Goal: Task Accomplishment & Management: Manage account settings

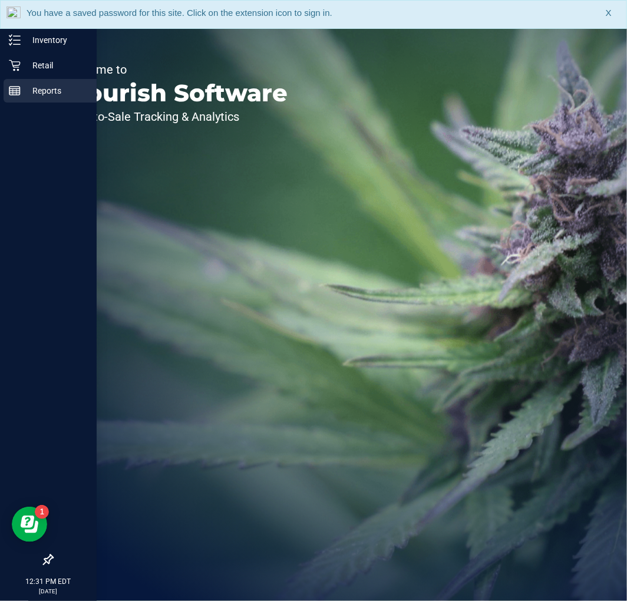
click at [48, 86] on p "Reports" at bounding box center [56, 91] width 71 height 14
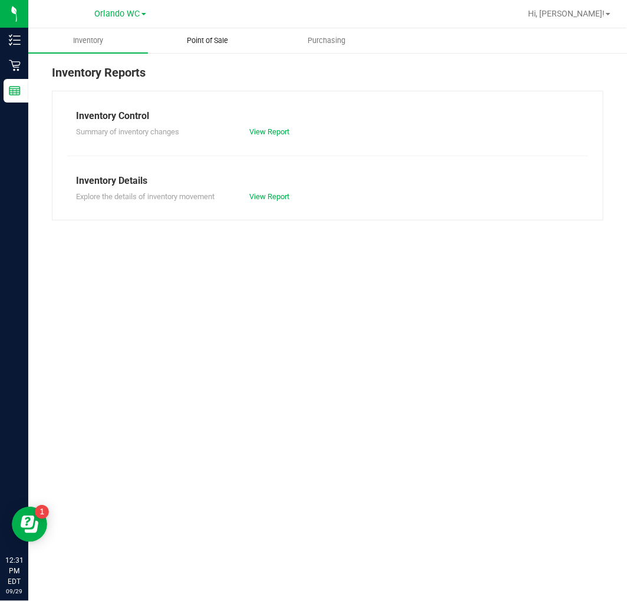
click at [224, 39] on span "Point of Sale" at bounding box center [207, 40] width 73 height 11
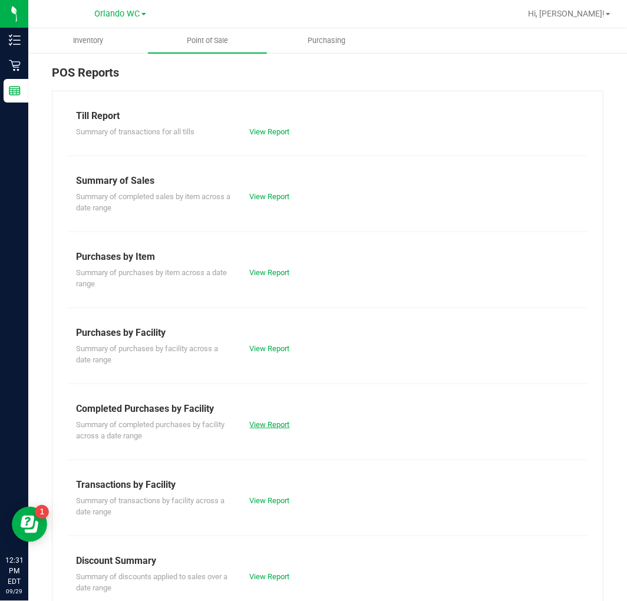
click at [261, 420] on link "View Report" at bounding box center [270, 424] width 40 height 9
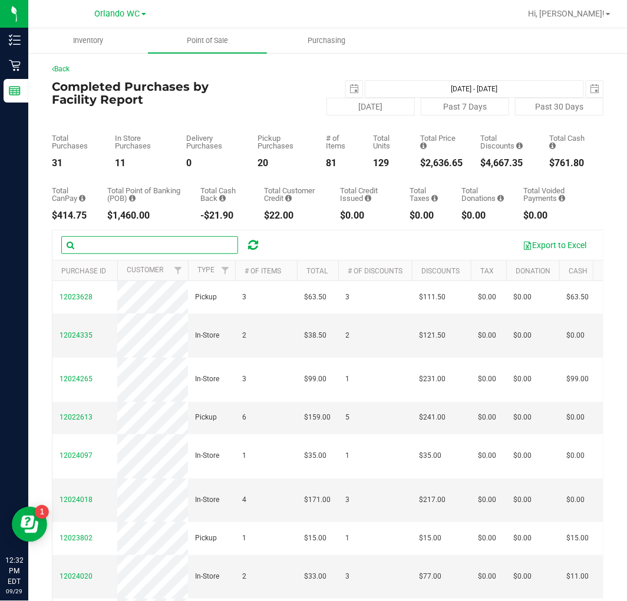
click at [204, 238] on input "text" at bounding box center [149, 245] width 177 height 18
type input "12007156"
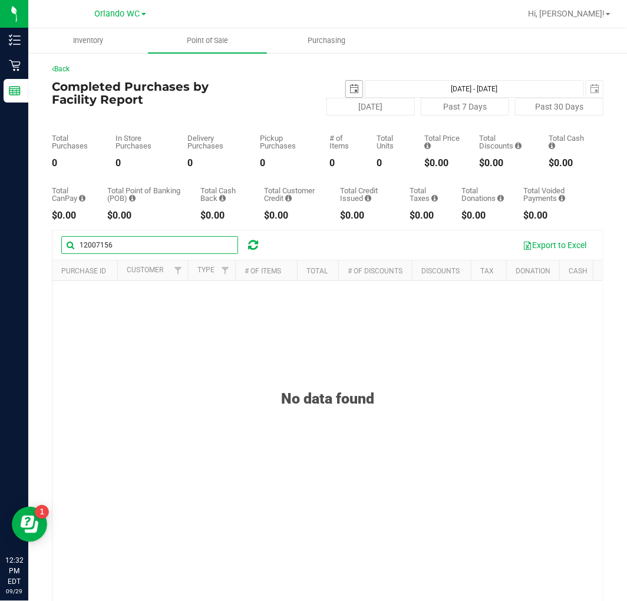
click at [349, 88] on span "select" at bounding box center [353, 88] width 9 height 9
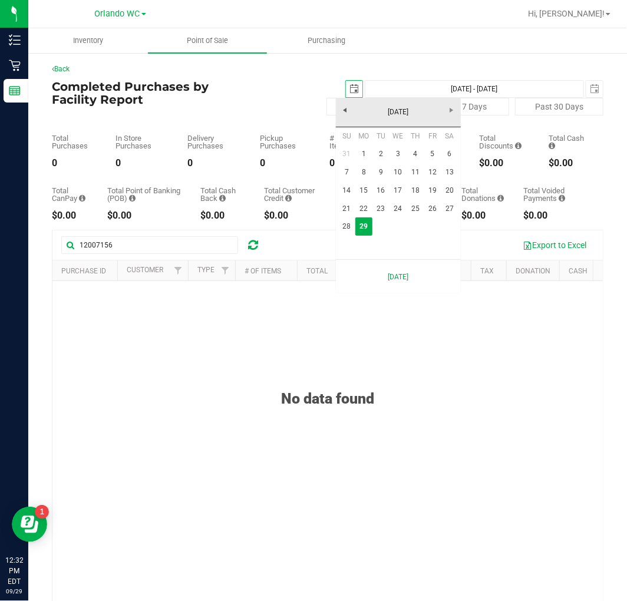
scroll to position [0, 29]
click at [343, 222] on link "28" at bounding box center [346, 226] width 17 height 18
type input "2025-09-28"
type input "Sep 28, 2025 - Sep 29, 2025"
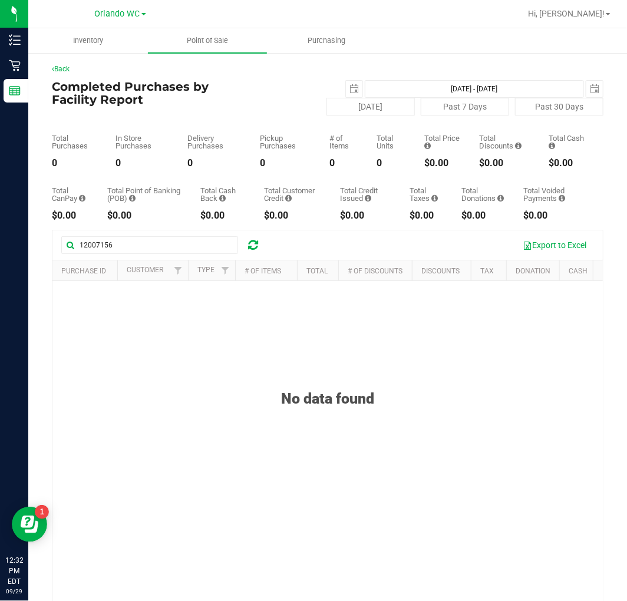
click at [256, 246] on icon at bounding box center [253, 245] width 10 height 12
click at [346, 85] on span "select" at bounding box center [354, 89] width 16 height 16
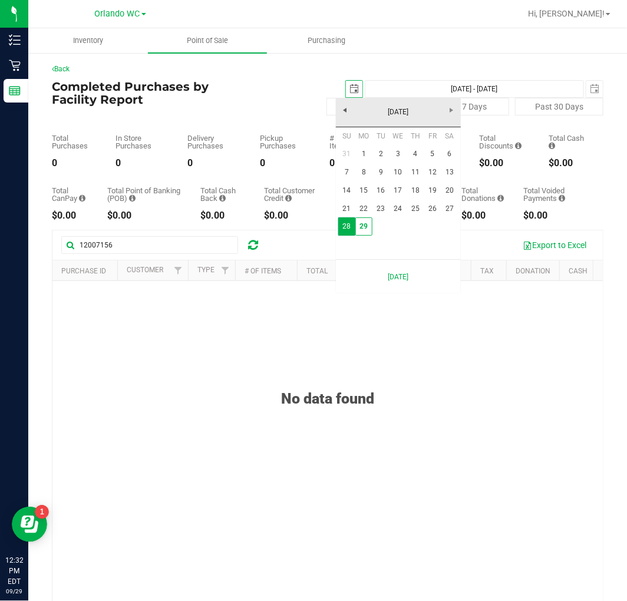
scroll to position [0, 29]
click at [446, 203] on link "27" at bounding box center [449, 209] width 17 height 18
type input "2025-09-27"
type input "Sep 27, 2025 - Sep 29, 2025"
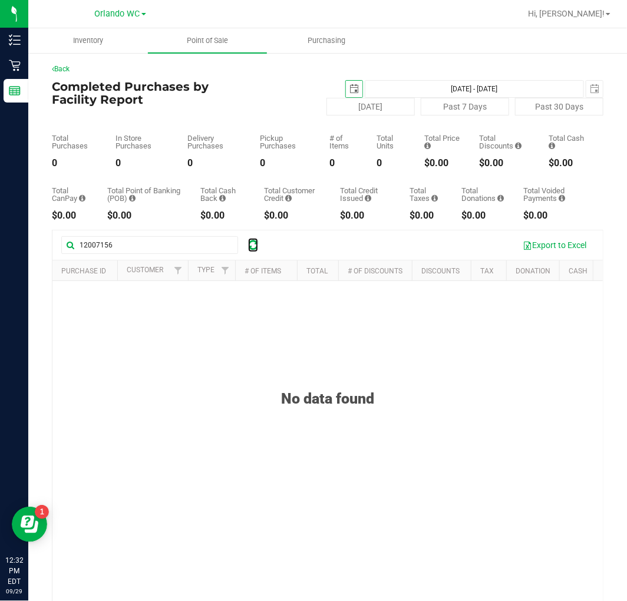
click at [248, 246] on icon at bounding box center [253, 245] width 10 height 12
click at [259, 241] on div at bounding box center [253, 245] width 18 height 14
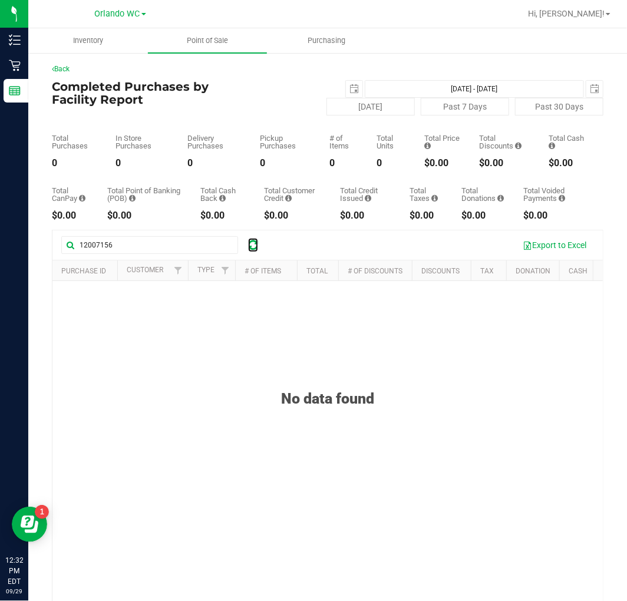
drag, startPoint x: 253, startPoint y: 240, endPoint x: 269, endPoint y: 208, distance: 35.0
click at [253, 240] on icon at bounding box center [253, 245] width 10 height 12
click at [350, 90] on span "select" at bounding box center [354, 89] width 16 height 16
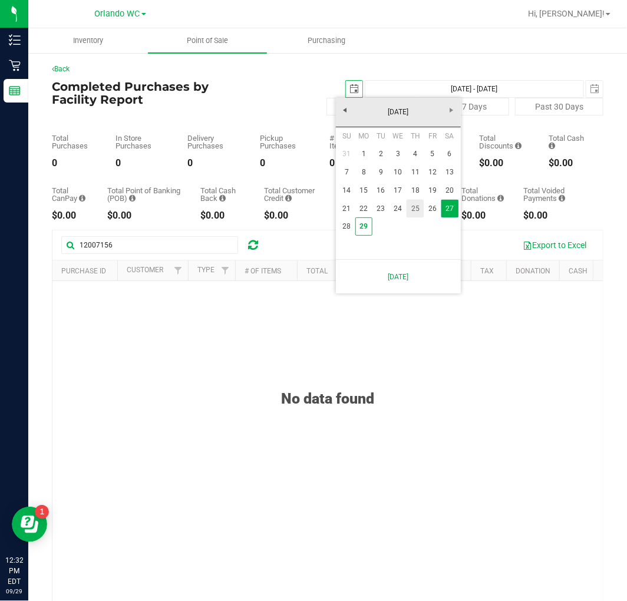
click at [410, 207] on link "25" at bounding box center [414, 209] width 17 height 18
type input "2025-09-25"
type input "Sep 25, 2025 - Sep 29, 2025"
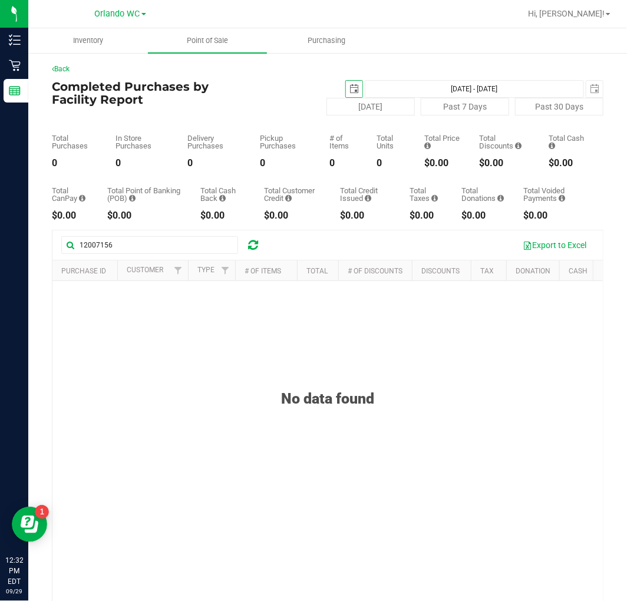
click at [256, 238] on link at bounding box center [253, 245] width 10 height 14
click at [256, 246] on icon at bounding box center [253, 245] width 10 height 12
click at [257, 241] on icon at bounding box center [253, 245] width 10 height 12
click at [349, 90] on span "select" at bounding box center [353, 88] width 9 height 9
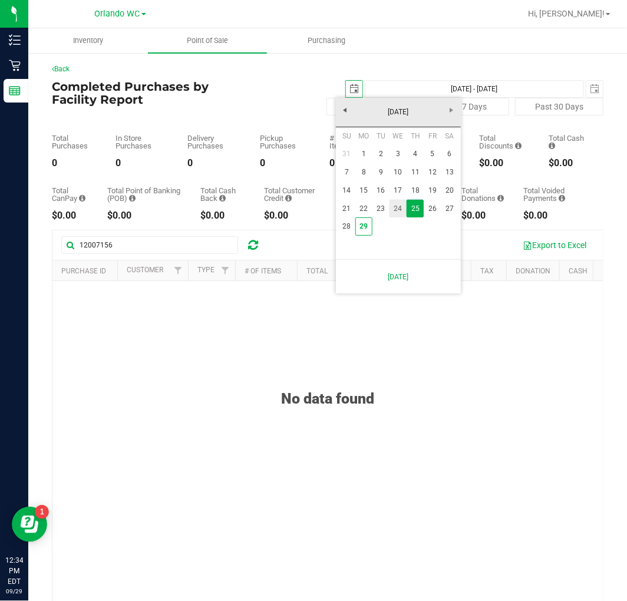
click at [398, 201] on link "24" at bounding box center [397, 209] width 17 height 18
type input "2025-09-24"
type input "Sep 24, 2025 - Sep 29, 2025"
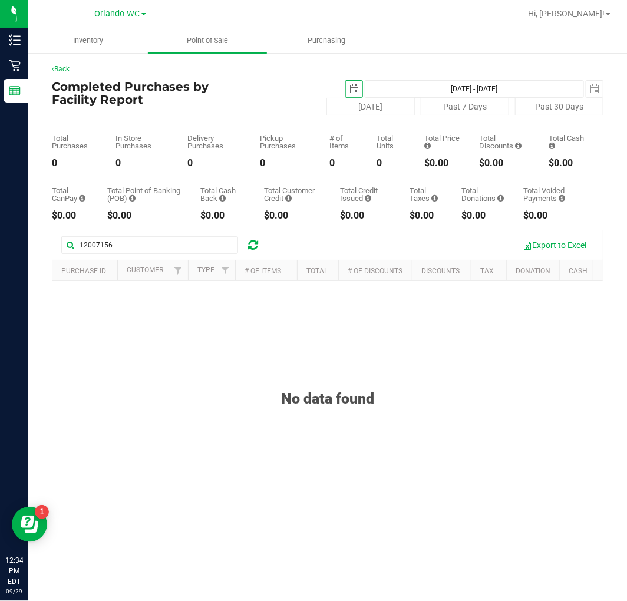
click at [250, 242] on icon at bounding box center [253, 245] width 10 height 12
click at [194, 255] on div "12007156 Export to Excel" at bounding box center [327, 244] width 550 height 29
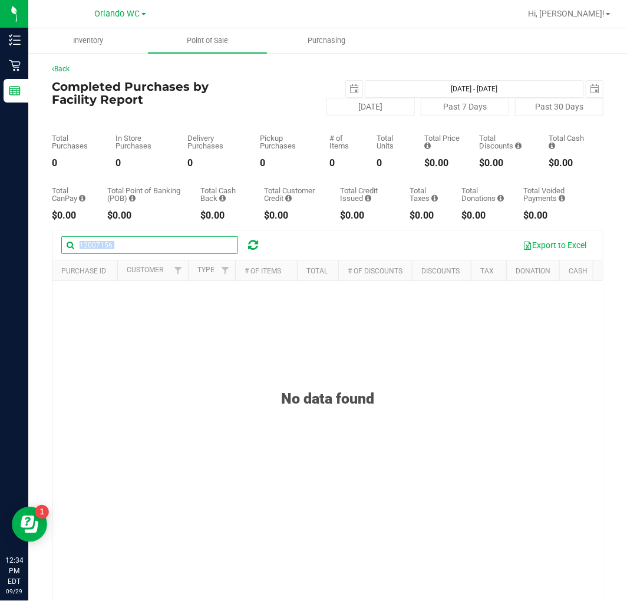
click at [201, 243] on input "12007156" at bounding box center [149, 245] width 177 height 18
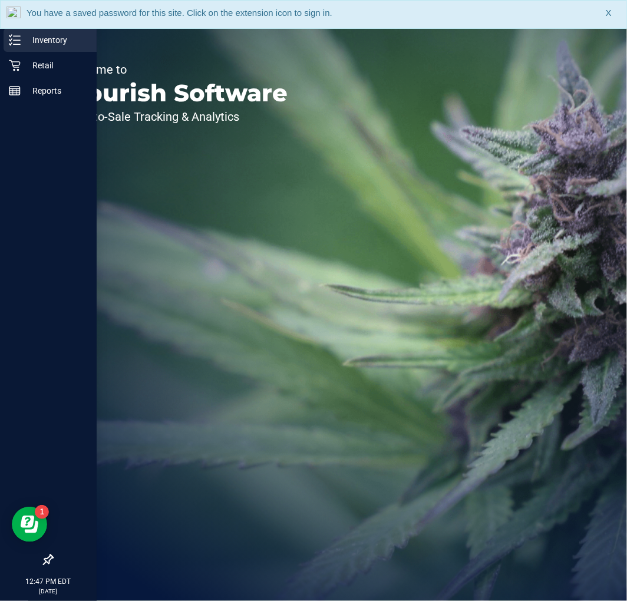
click at [31, 42] on p "Inventory" at bounding box center [56, 40] width 71 height 14
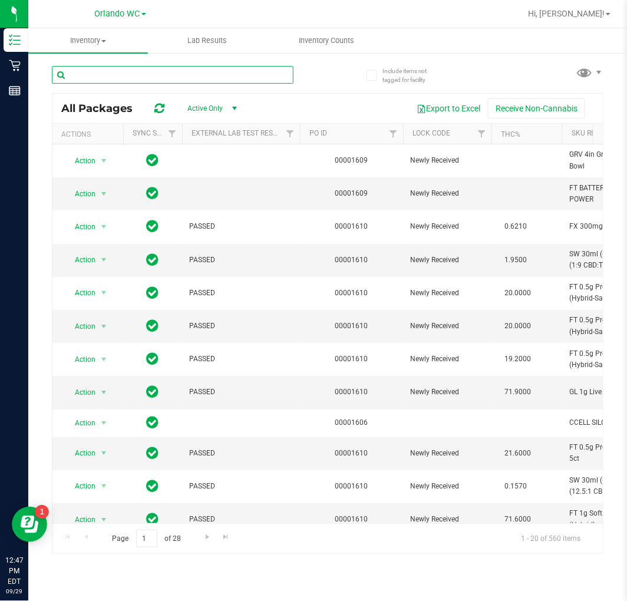
click at [164, 75] on input "text" at bounding box center [172, 75] width 241 height 18
type input "jgn"
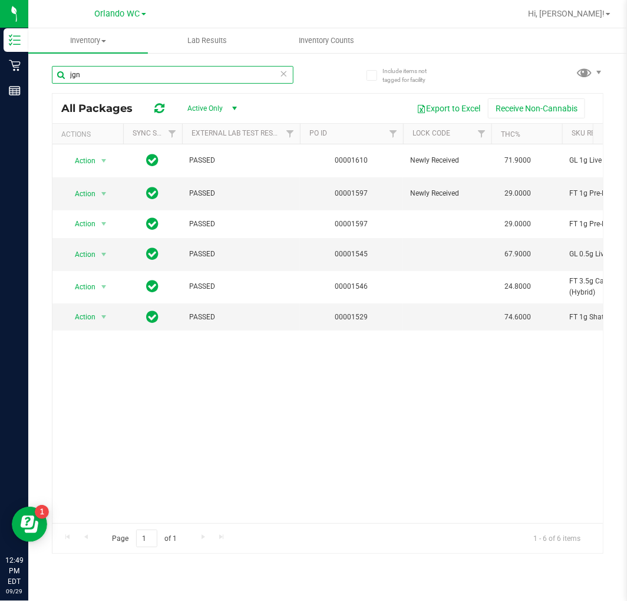
scroll to position [0, 41]
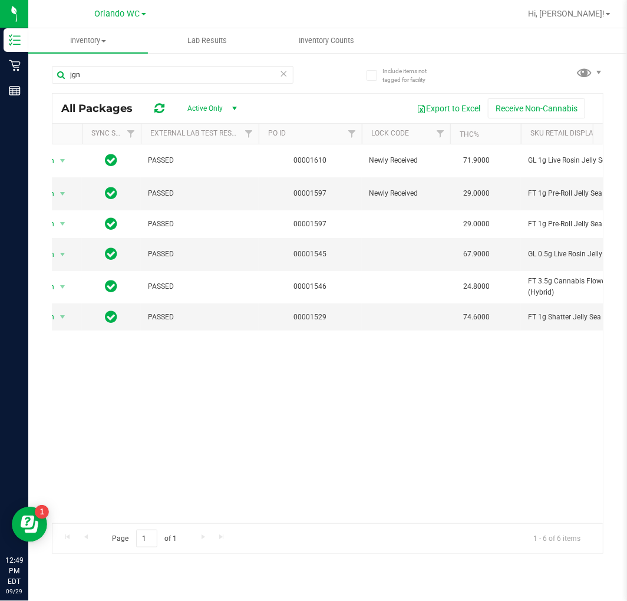
drag, startPoint x: 221, startPoint y: 525, endPoint x: 225, endPoint y: 516, distance: 10.3
click at [233, 521] on div "All Packages Active Only Active Only Lab Samples Locked All External Internal E…" at bounding box center [327, 323] width 551 height 461
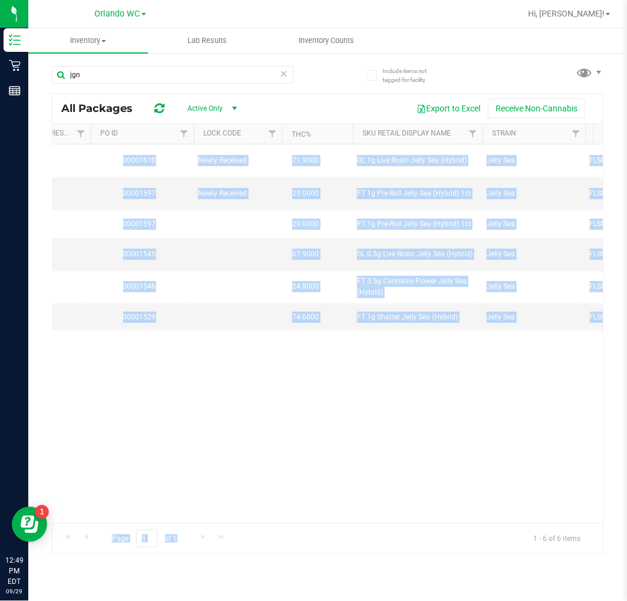
scroll to position [0, 212]
click at [385, 424] on div "Action Action Global inventory Package audit log Print package label Print prod…" at bounding box center [327, 333] width 550 height 379
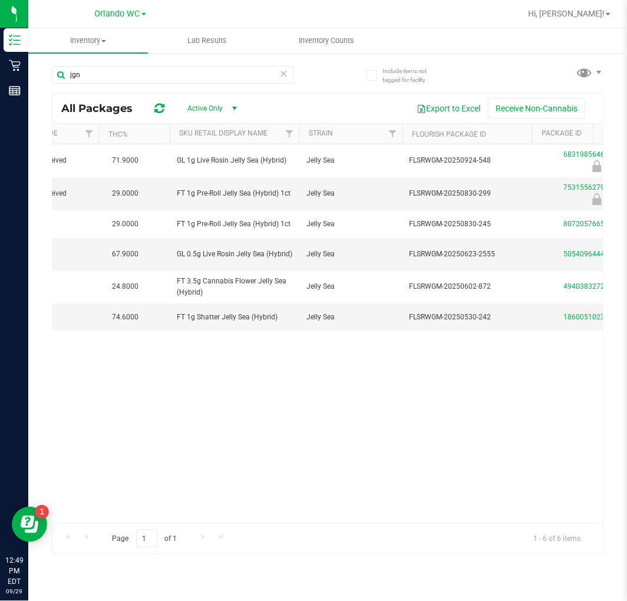
scroll to position [0, 0]
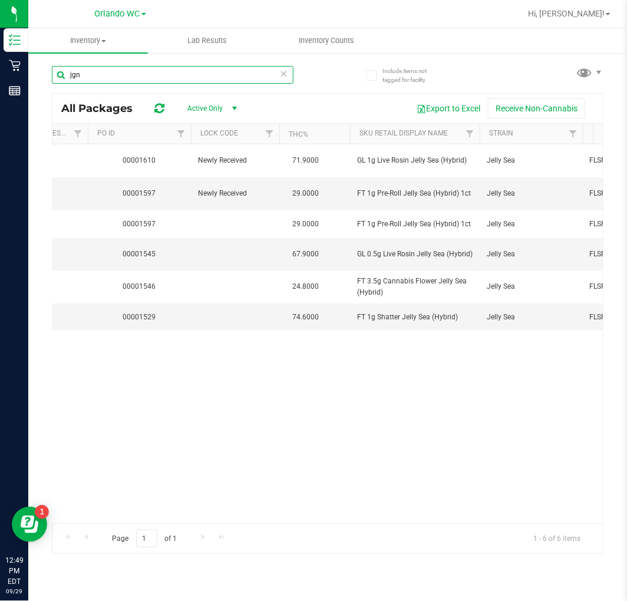
drag, startPoint x: 249, startPoint y: 68, endPoint x: -1, endPoint y: 118, distance: 255.2
click at [0, 118] on html "Inventory Retail Reports 12:49 PM EDT 09/29/2025 09/29 Orlando WC Hi, Ashley! I…" at bounding box center [313, 300] width 627 height 601
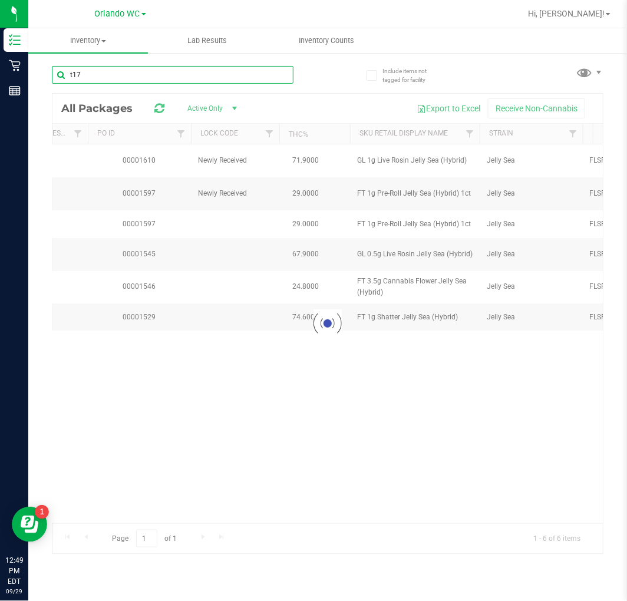
type input "t17"
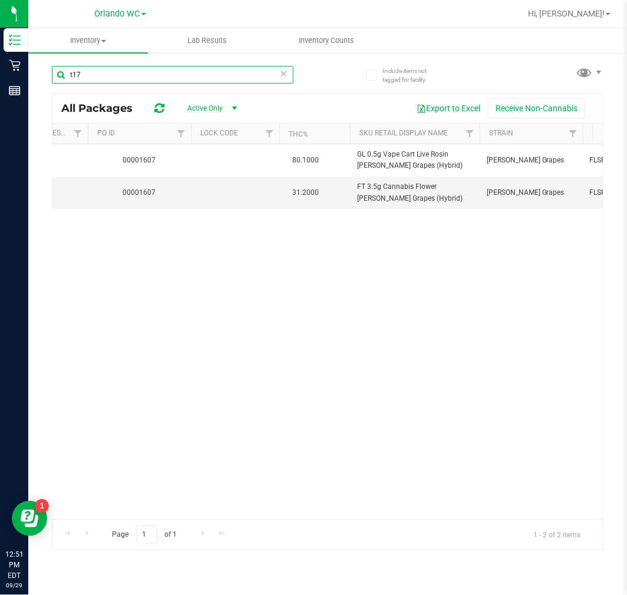
drag, startPoint x: 228, startPoint y: 73, endPoint x: -1, endPoint y: 59, distance: 230.1
click at [0, 59] on html "Inventory Retail Reports 12:51 PM EDT 09/29/2025 09/29 Orlando WC Hi, Ashley! I…" at bounding box center [313, 297] width 627 height 595
click at [389, 298] on div "Action Action Global inventory Package audit log Print package label Print prod…" at bounding box center [327, 331] width 550 height 375
click at [162, 102] on icon at bounding box center [159, 108] width 10 height 12
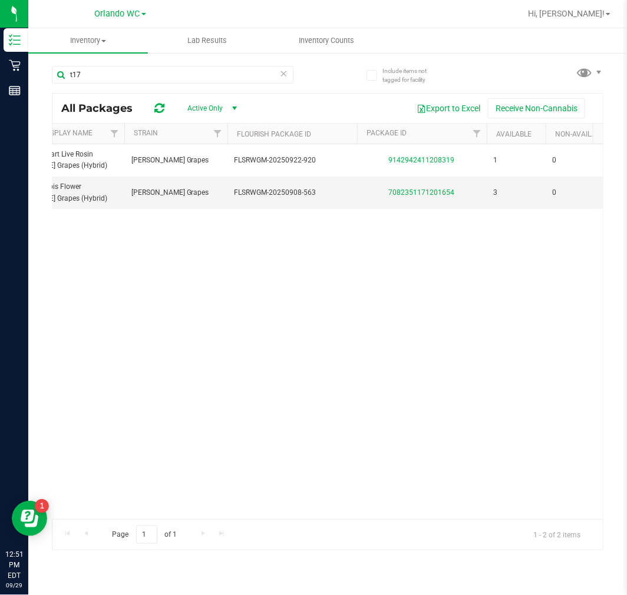
scroll to position [0, 580]
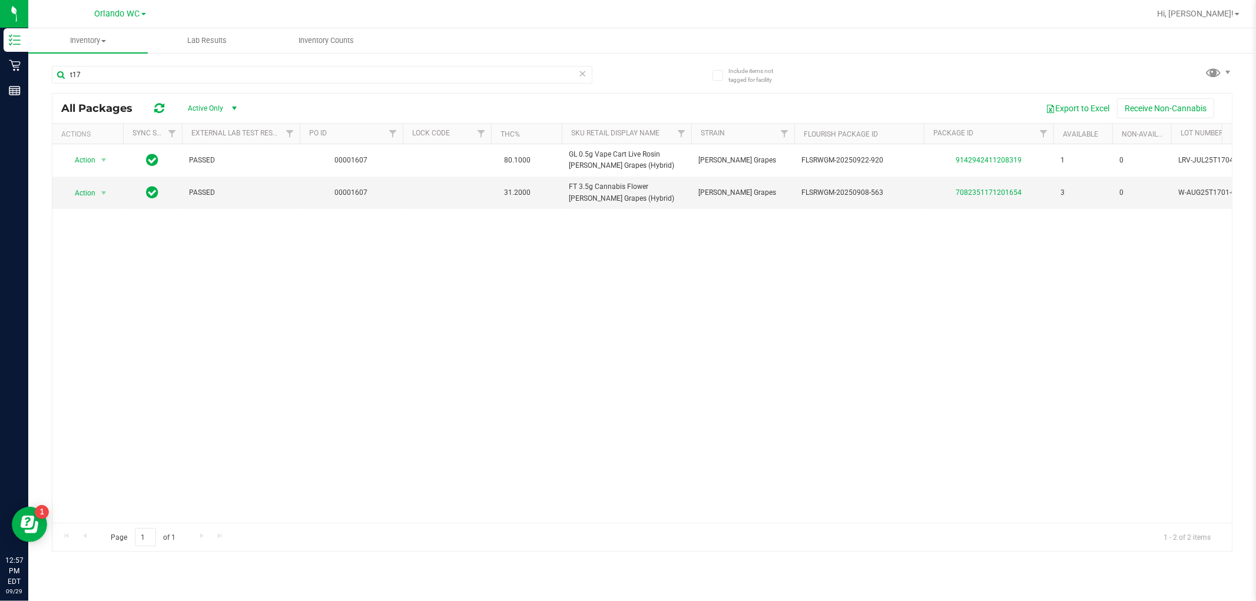
click at [542, 307] on div "Action Action Global inventory Package audit log Print package label Print prod…" at bounding box center [641, 333] width 1179 height 379
click at [125, 14] on span "Orlando WC" at bounding box center [117, 14] width 45 height 11
click at [93, 45] on link "Deltona WC" at bounding box center [120, 42] width 172 height 16
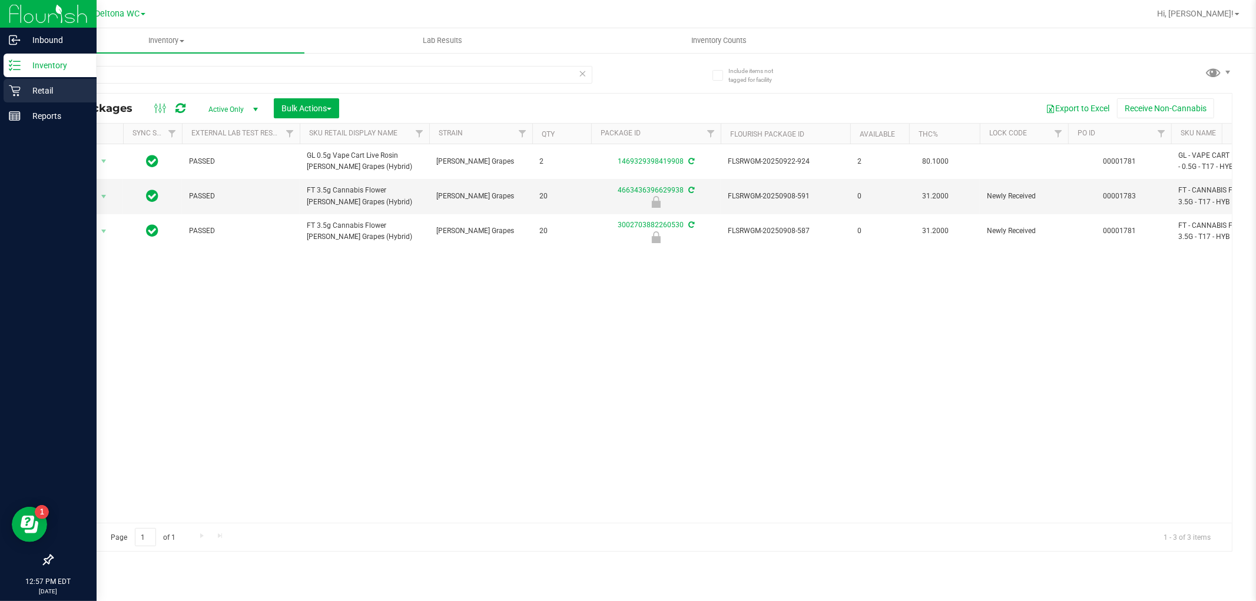
click at [9, 89] on icon at bounding box center [15, 91] width 12 height 12
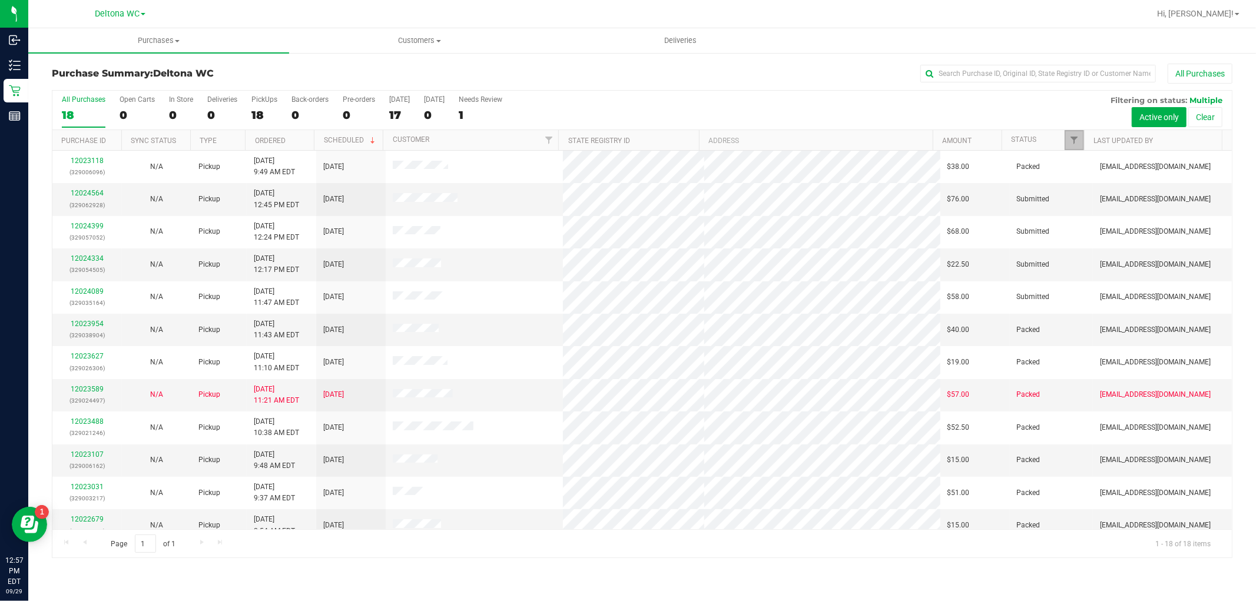
click at [626, 136] on link "Filter" at bounding box center [1074, 140] width 19 height 20
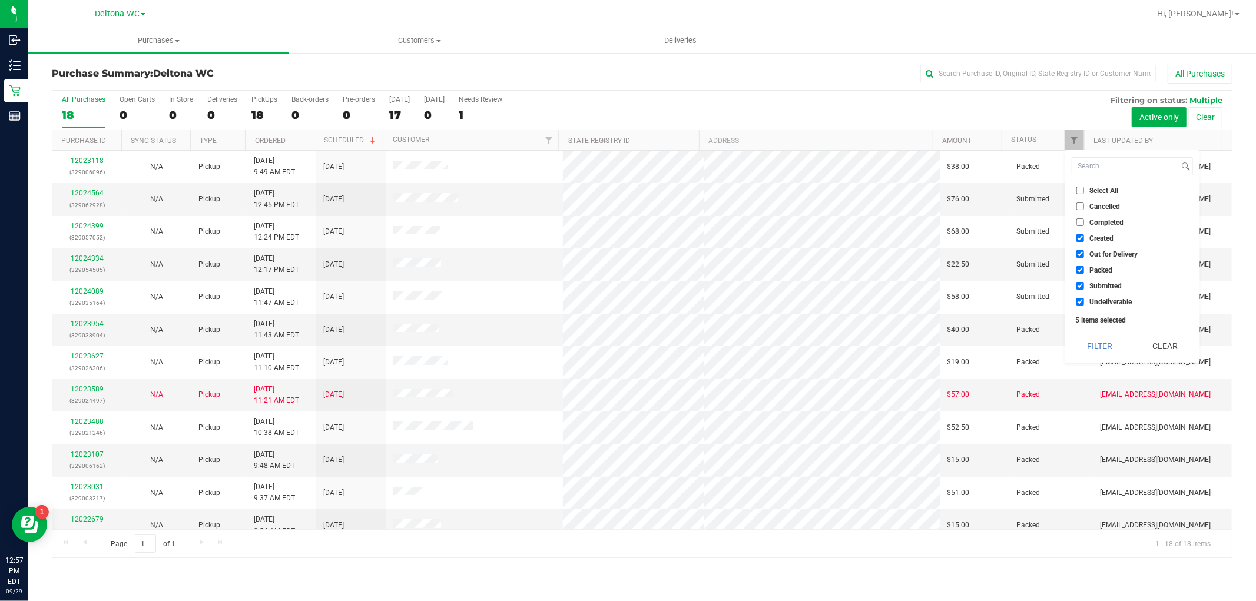
click at [626, 234] on label "Created" at bounding box center [1094, 238] width 37 height 8
click at [626, 234] on input "Created" at bounding box center [1080, 238] width 8 height 8
checkbox input "false"
click at [626, 251] on span "Out for Delivery" at bounding box center [1113, 254] width 48 height 7
click at [626, 251] on input "Out for Delivery" at bounding box center [1080, 254] width 8 height 8
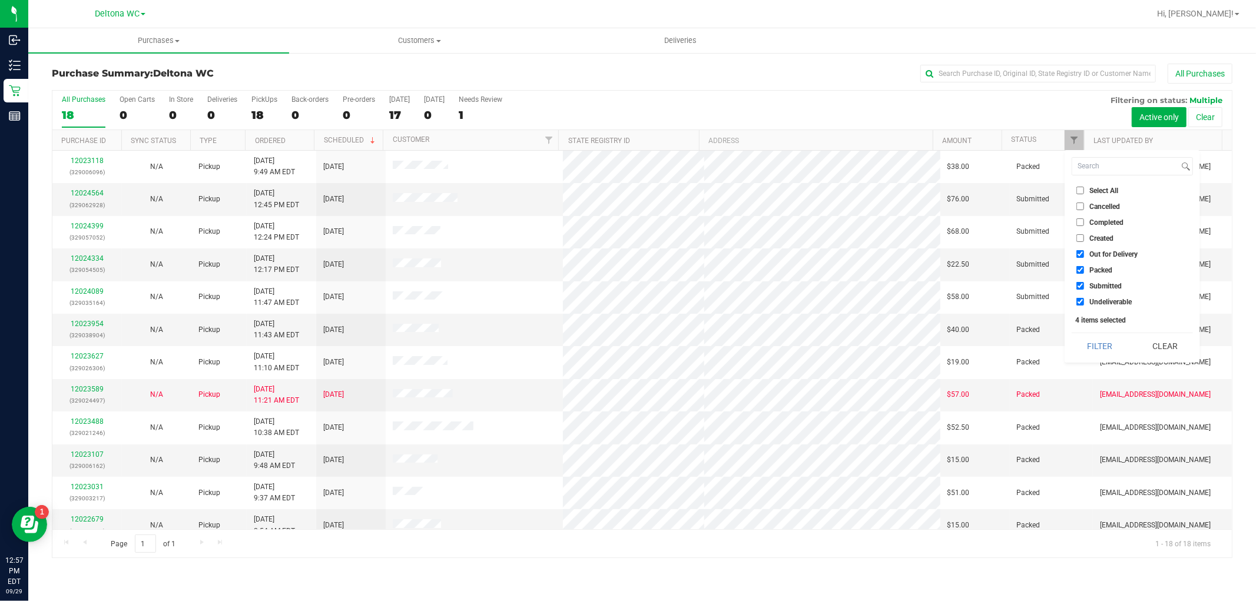
checkbox input "false"
click at [626, 264] on li "Packed" at bounding box center [1132, 270] width 121 height 12
click at [626, 267] on span "Packed" at bounding box center [1100, 270] width 23 height 7
click at [626, 266] on input "Packed" at bounding box center [1080, 270] width 8 height 8
checkbox input "false"
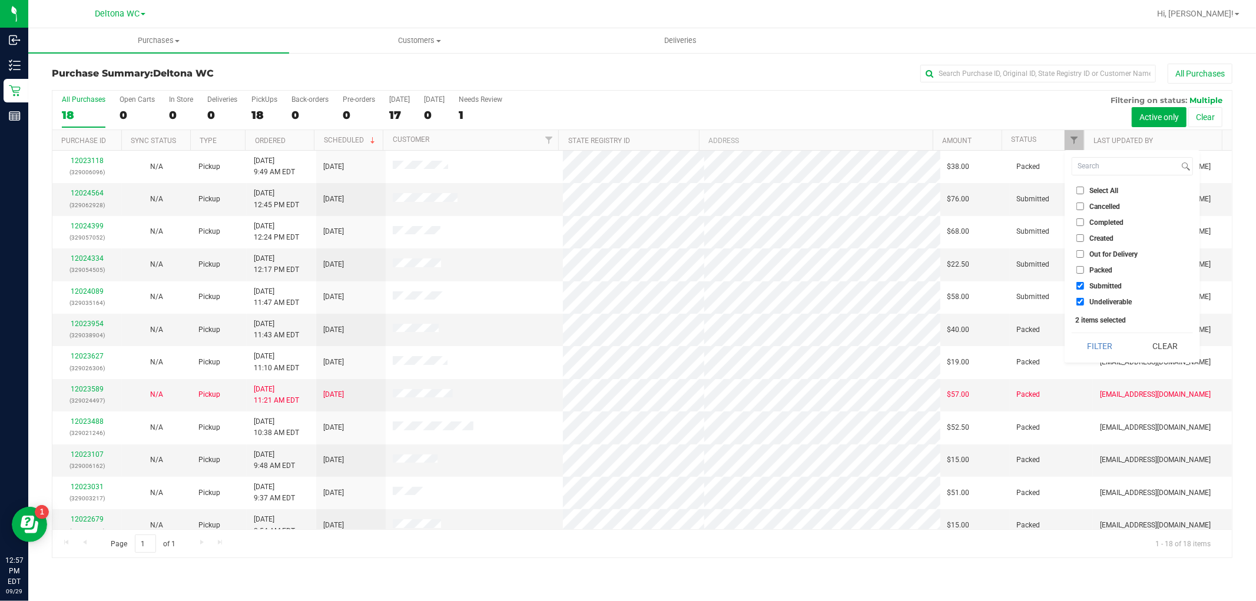
click at [626, 300] on span "Undeliverable" at bounding box center [1110, 302] width 42 height 7
click at [626, 300] on input "Undeliverable" at bounding box center [1080, 302] width 8 height 8
checkbox input "false"
click at [626, 342] on button "Filter" at bounding box center [1100, 346] width 57 height 26
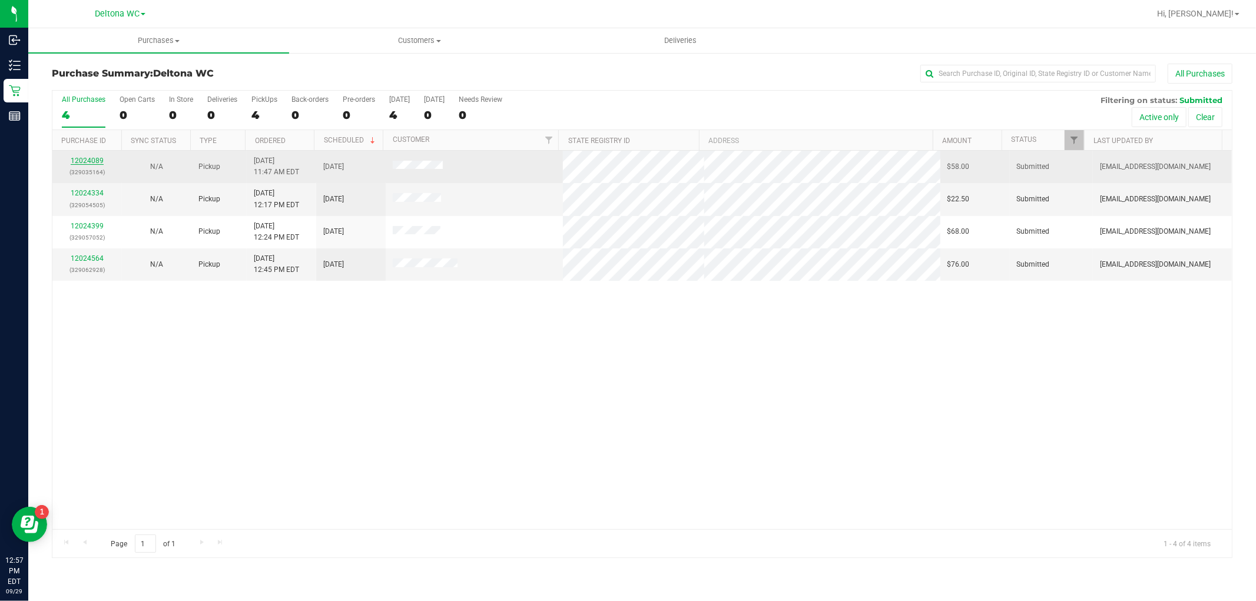
click at [81, 162] on link "12024089" at bounding box center [87, 161] width 33 height 8
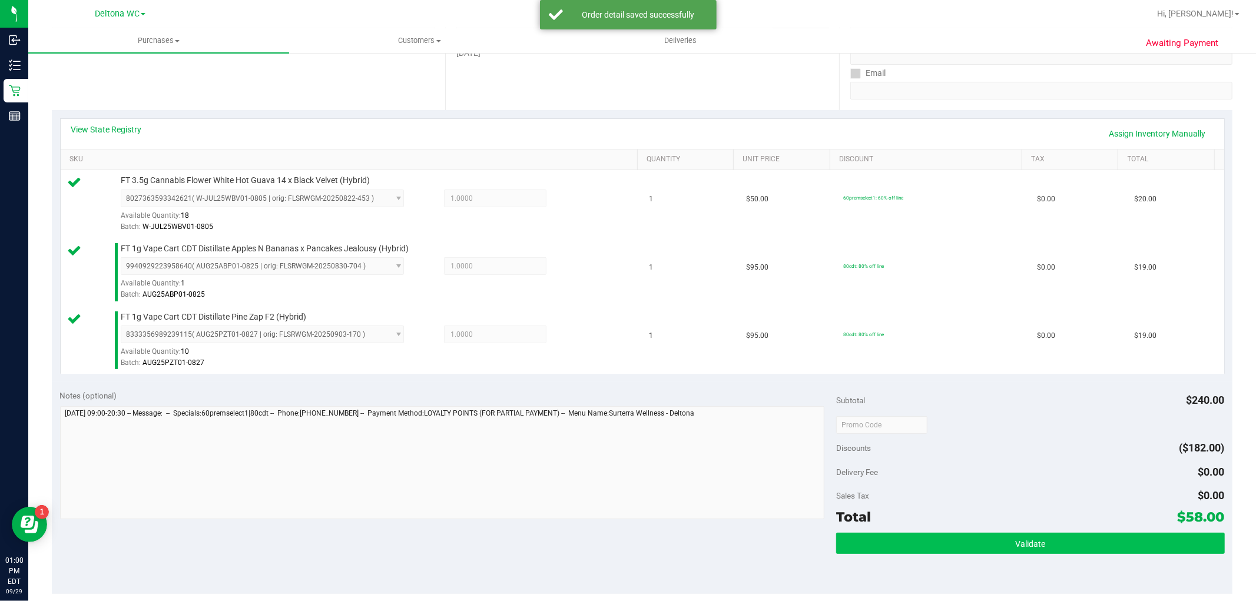
scroll to position [392, 0]
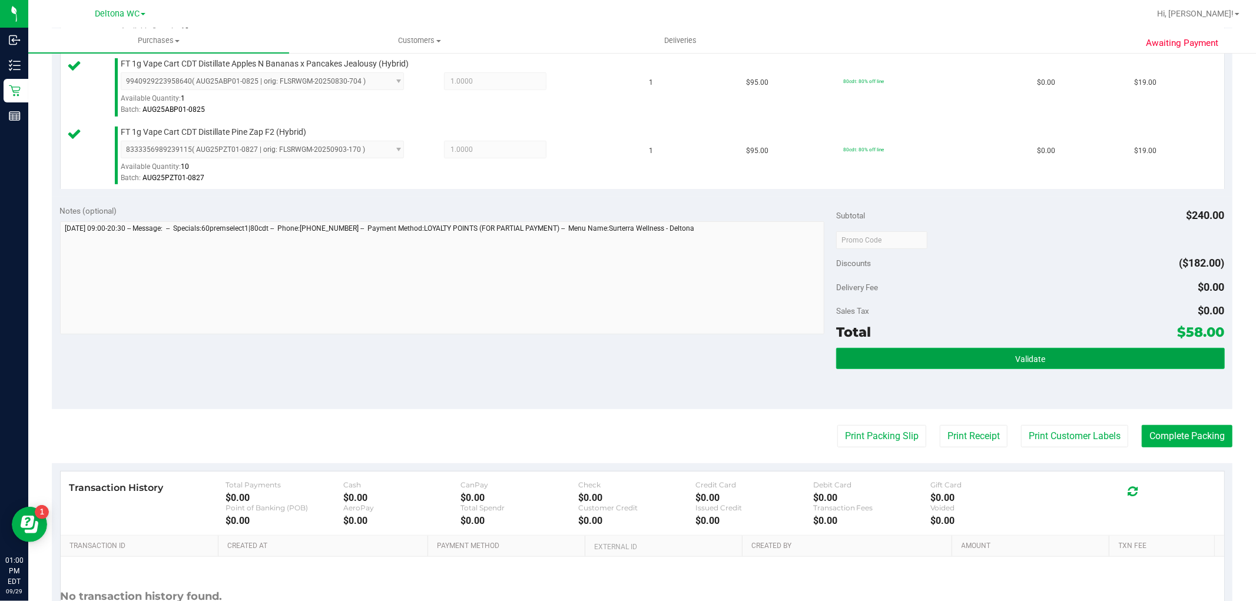
click at [626, 349] on button "Validate" at bounding box center [1030, 358] width 388 height 21
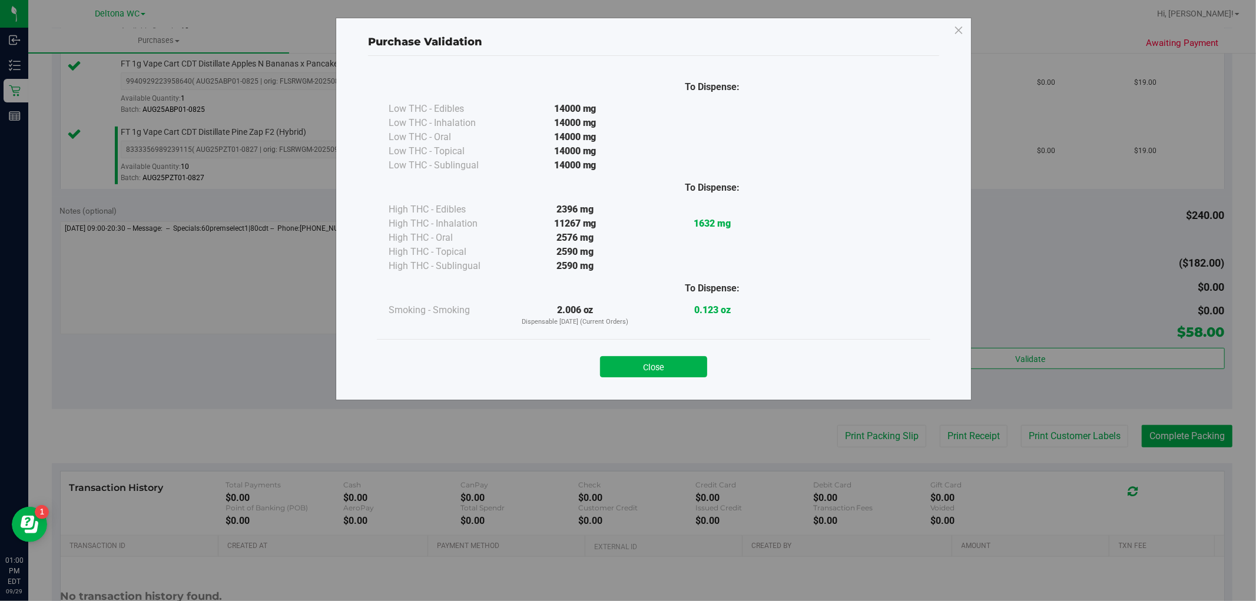
drag, startPoint x: 681, startPoint y: 367, endPoint x: 702, endPoint y: 375, distance: 22.2
click at [626, 367] on button "Close" at bounding box center [653, 366] width 107 height 21
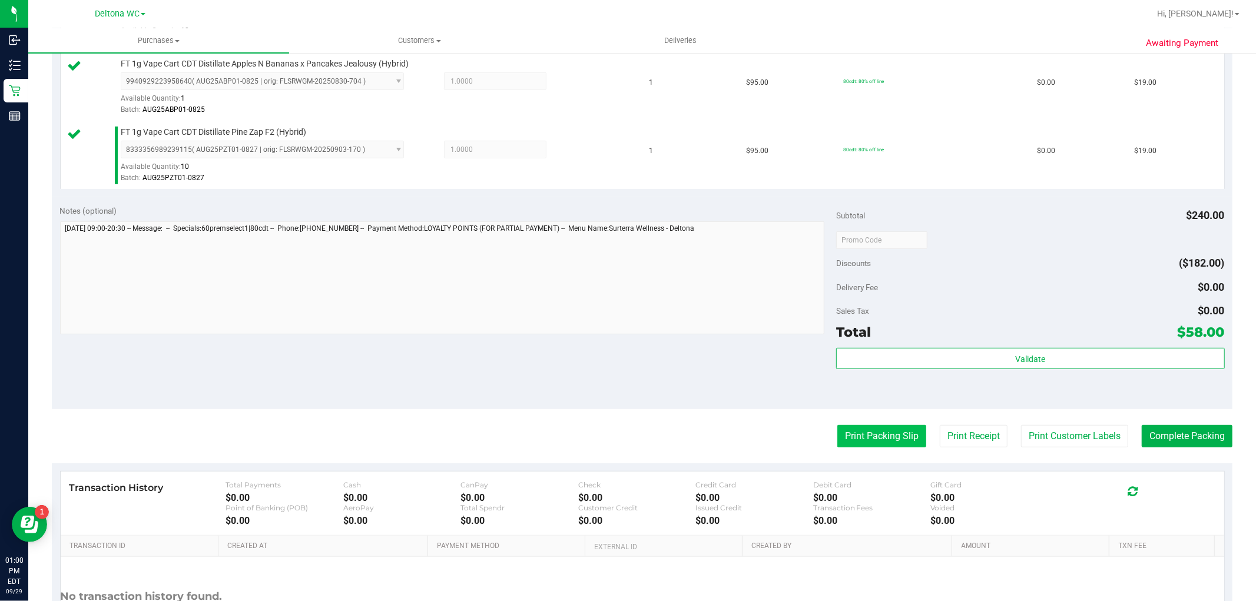
click at [626, 437] on button "Print Packing Slip" at bounding box center [881, 436] width 89 height 22
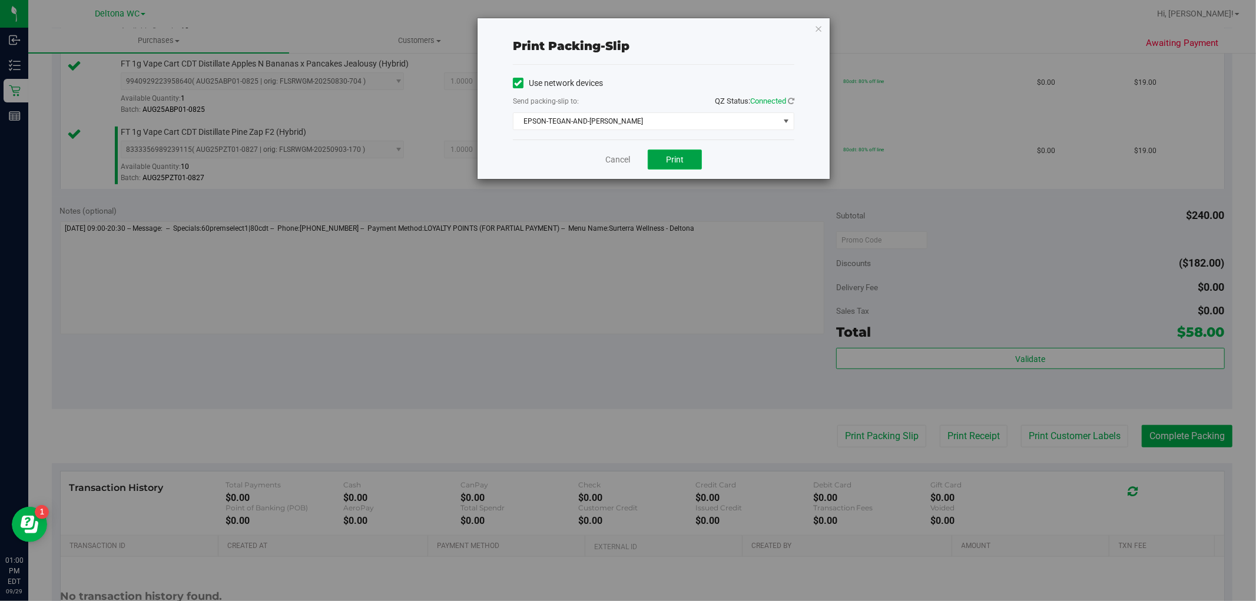
click at [626, 153] on button "Print" at bounding box center [675, 160] width 54 height 20
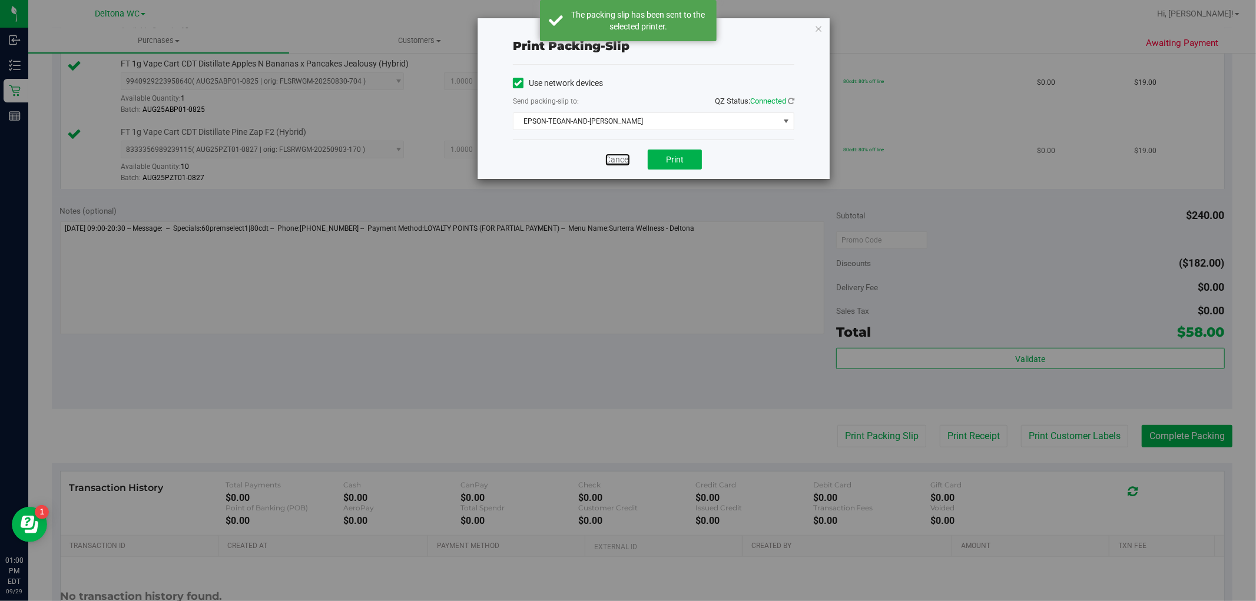
click at [614, 155] on link "Cancel" at bounding box center [617, 160] width 25 height 12
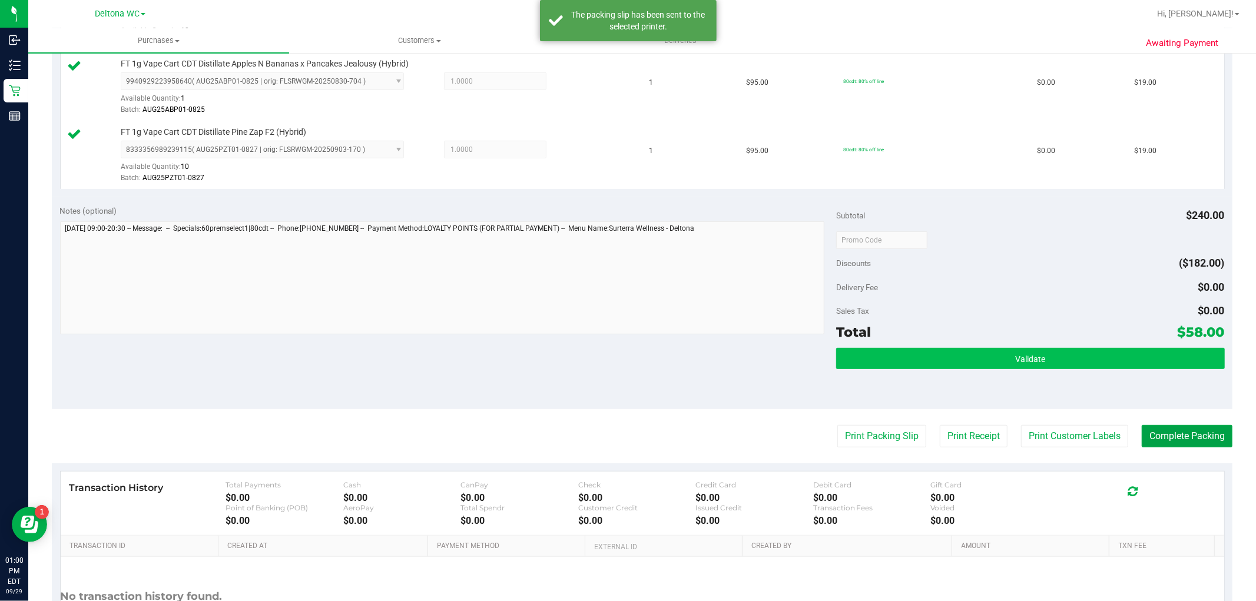
drag, startPoint x: 1175, startPoint y: 440, endPoint x: 1128, endPoint y: 364, distance: 89.9
click at [626, 440] on button "Complete Packing" at bounding box center [1187, 436] width 91 height 22
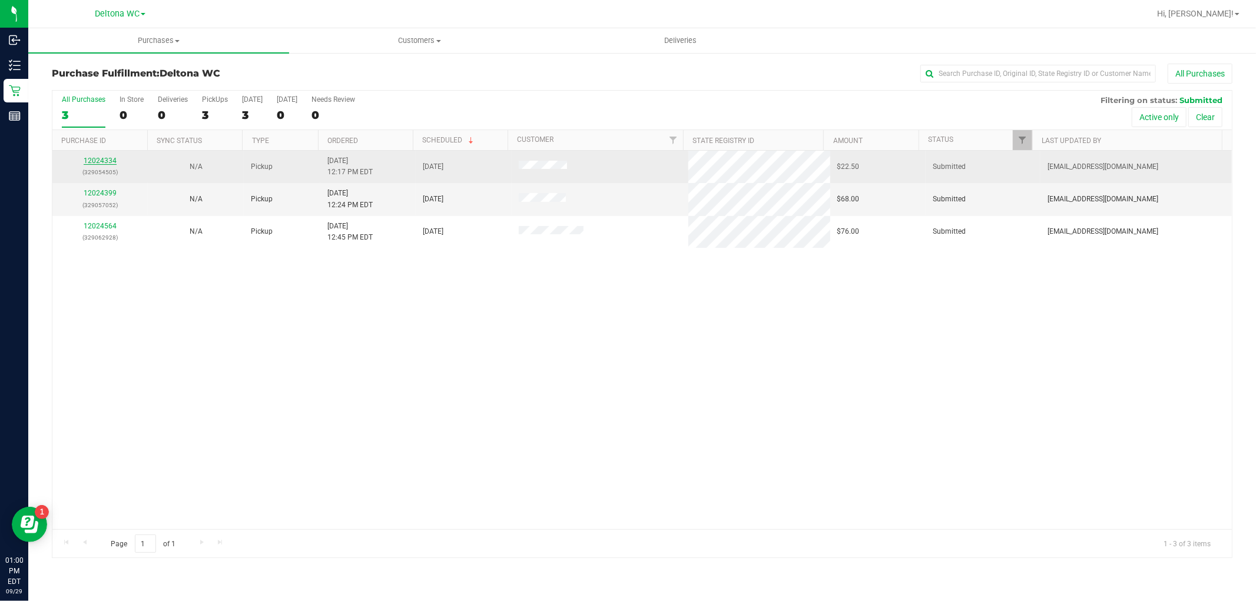
click at [95, 161] on link "12024334" at bounding box center [100, 161] width 33 height 8
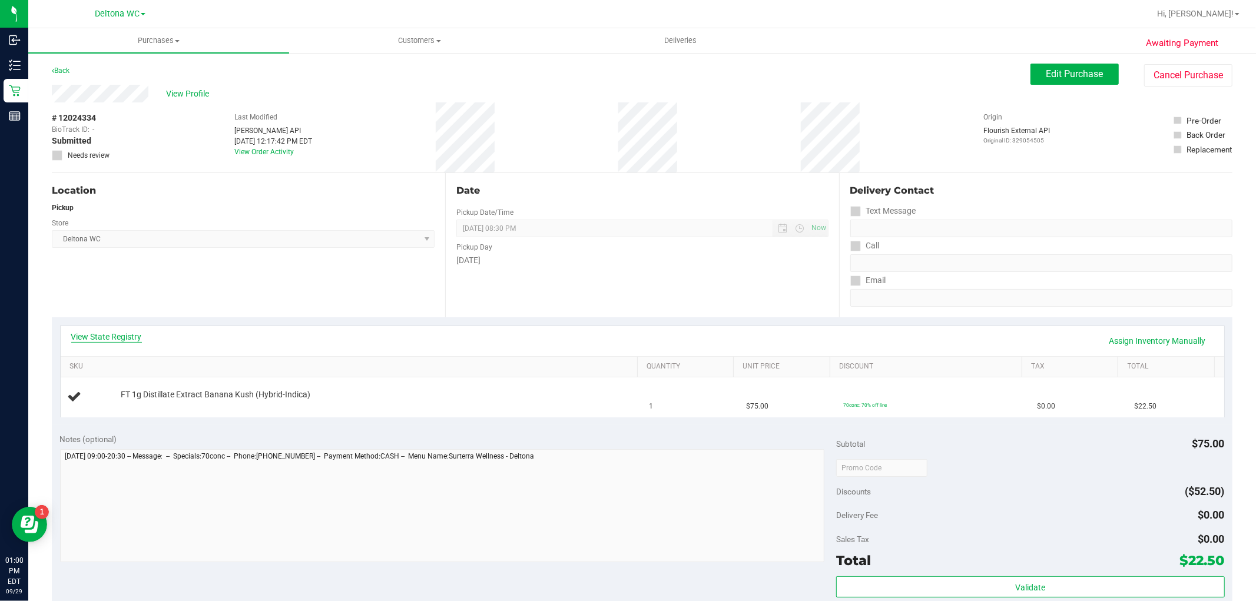
click at [113, 340] on link "View State Registry" at bounding box center [106, 337] width 71 height 12
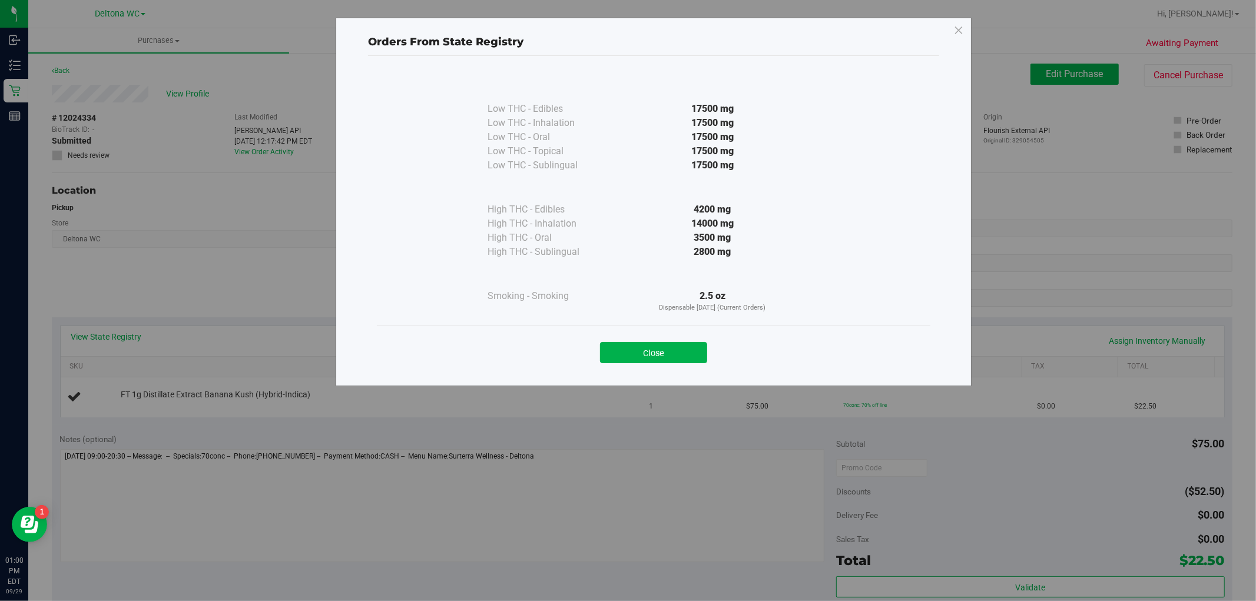
drag, startPoint x: 632, startPoint y: 343, endPoint x: 519, endPoint y: 262, distance: 139.2
click at [626, 344] on button "Close" at bounding box center [653, 352] width 107 height 21
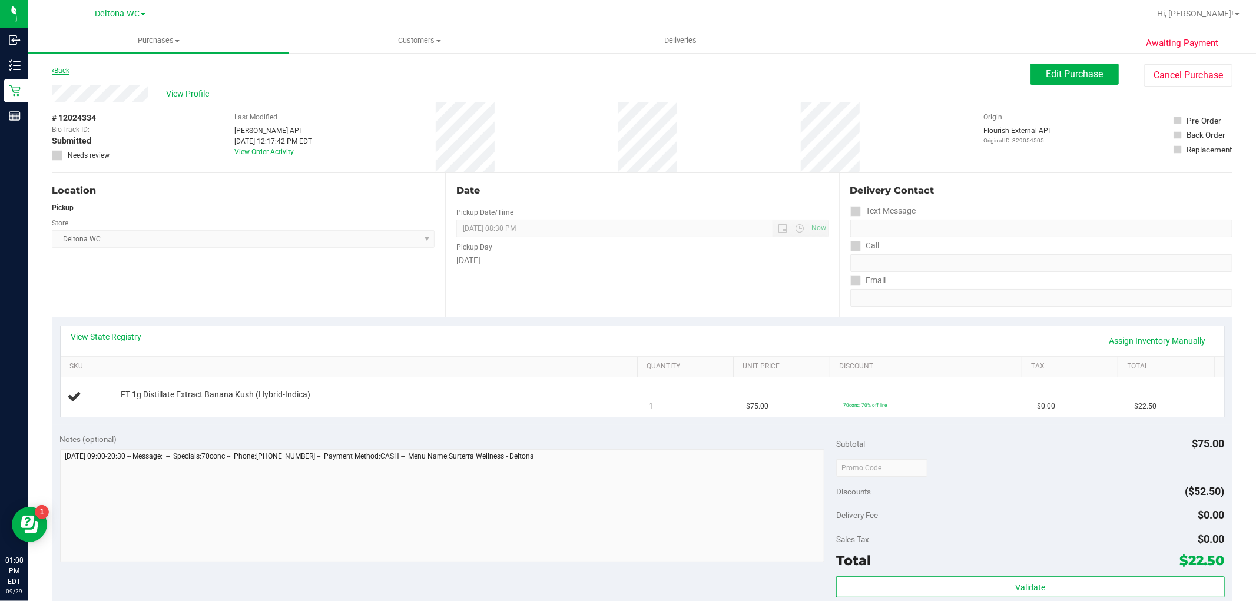
drag, startPoint x: 58, startPoint y: 64, endPoint x: 62, endPoint y: 71, distance: 8.2
click at [61, 69] on div "Back" at bounding box center [61, 71] width 18 height 14
click at [62, 71] on link "Back" at bounding box center [61, 71] width 18 height 8
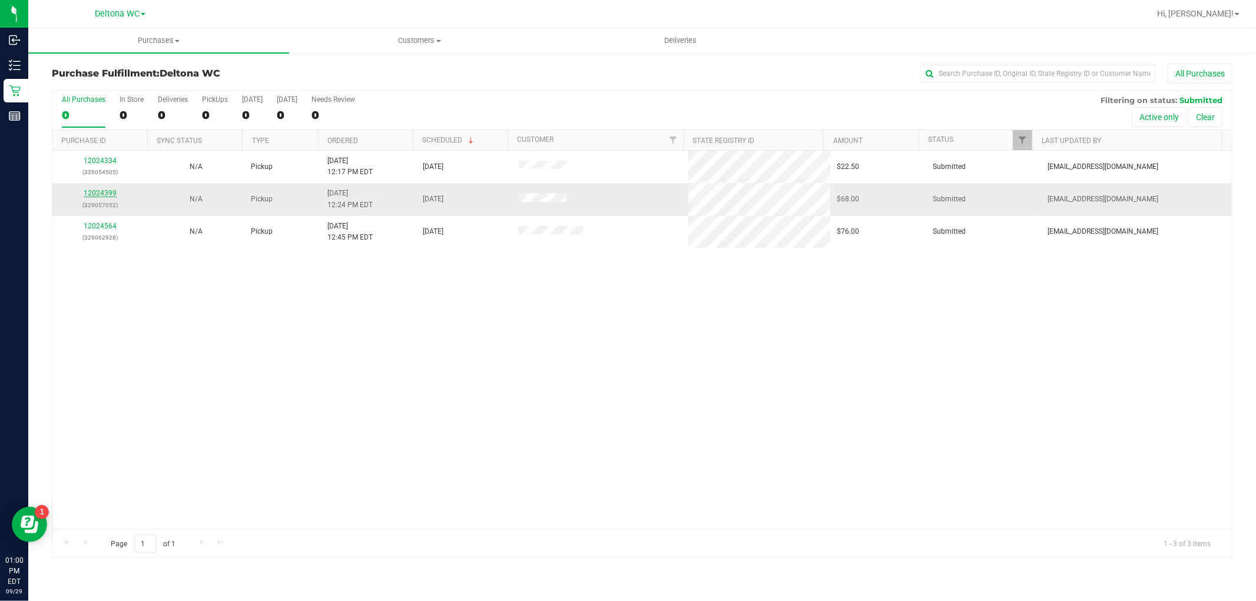
click at [98, 192] on link "12024399" at bounding box center [100, 193] width 33 height 8
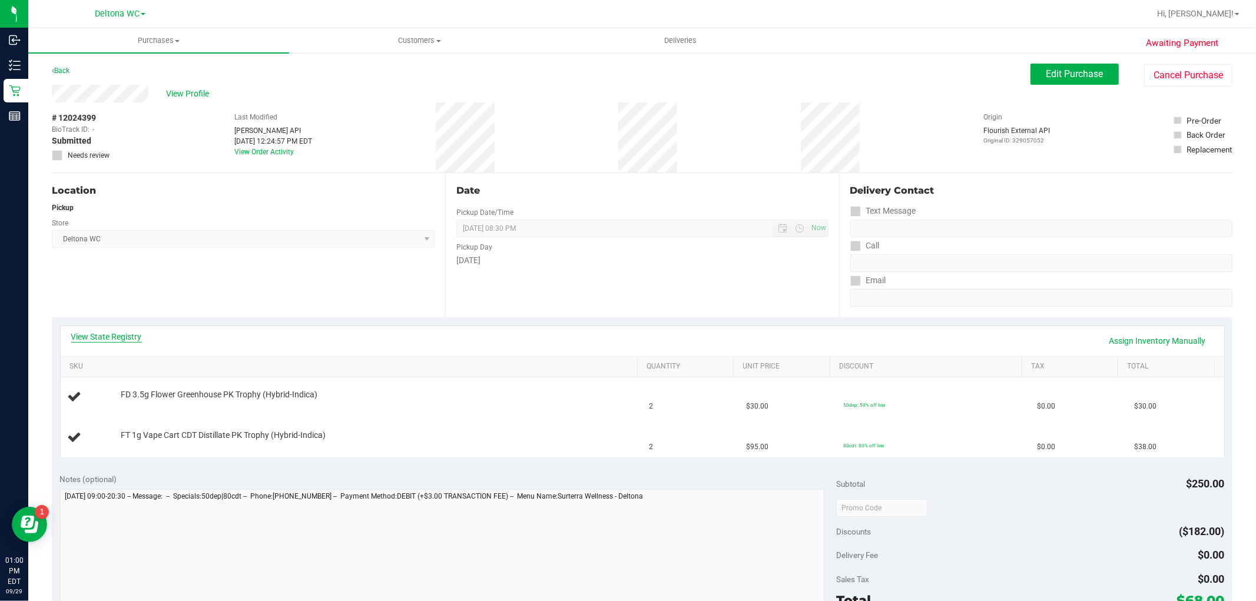
click at [109, 338] on link "View State Registry" at bounding box center [106, 337] width 71 height 12
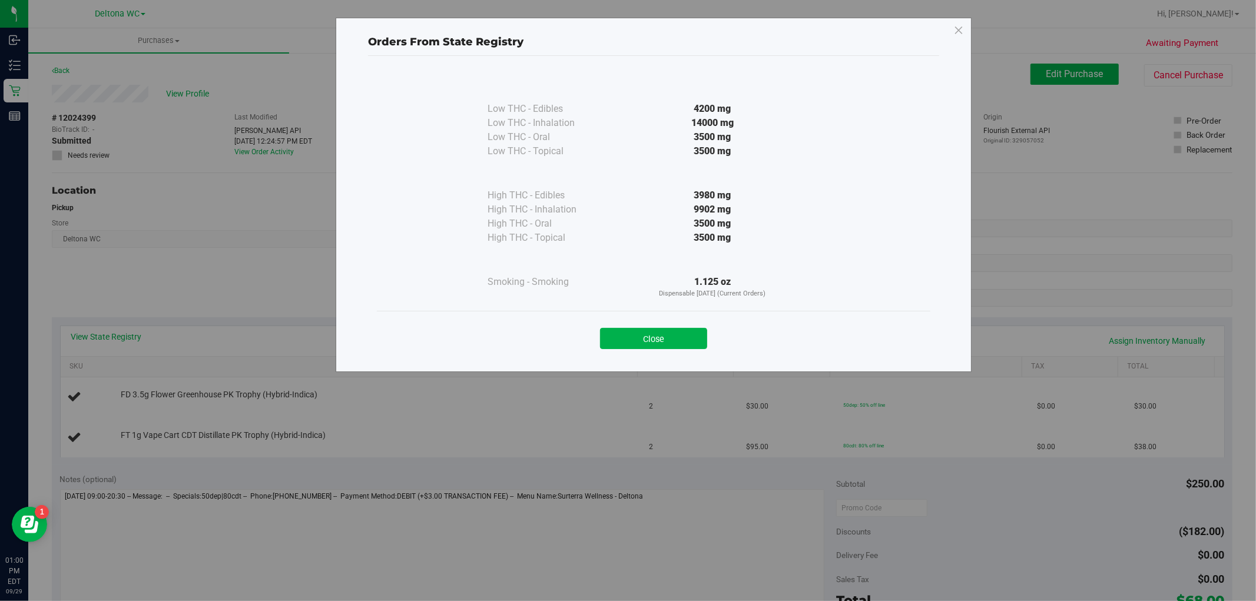
click at [626, 339] on button "Close" at bounding box center [653, 338] width 107 height 21
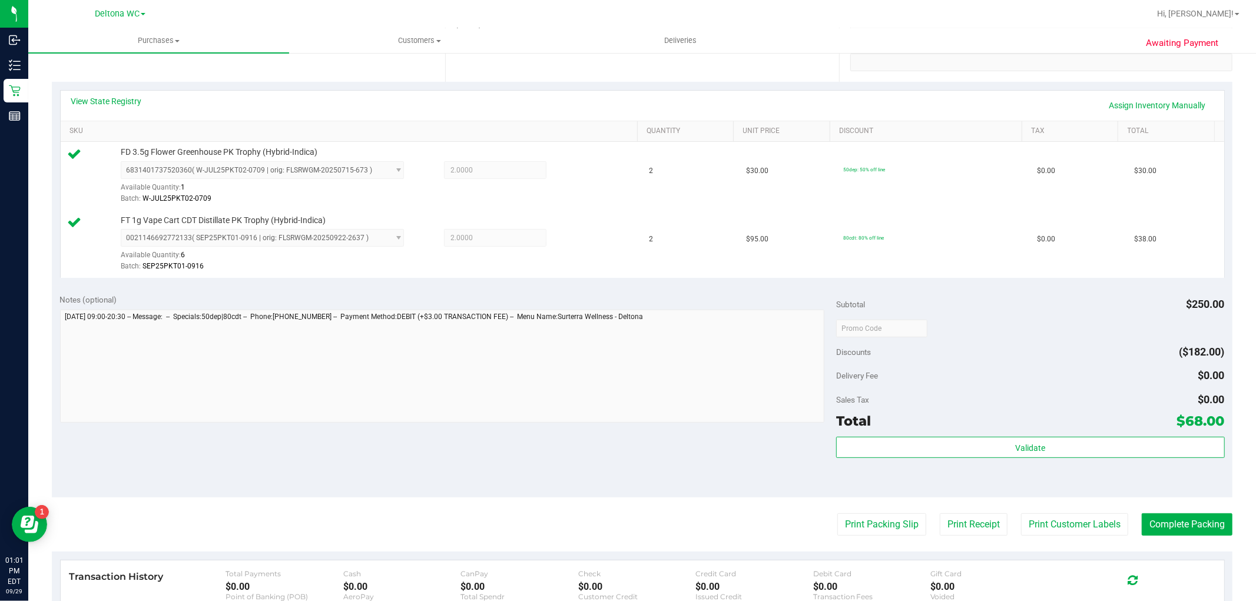
scroll to position [261, 0]
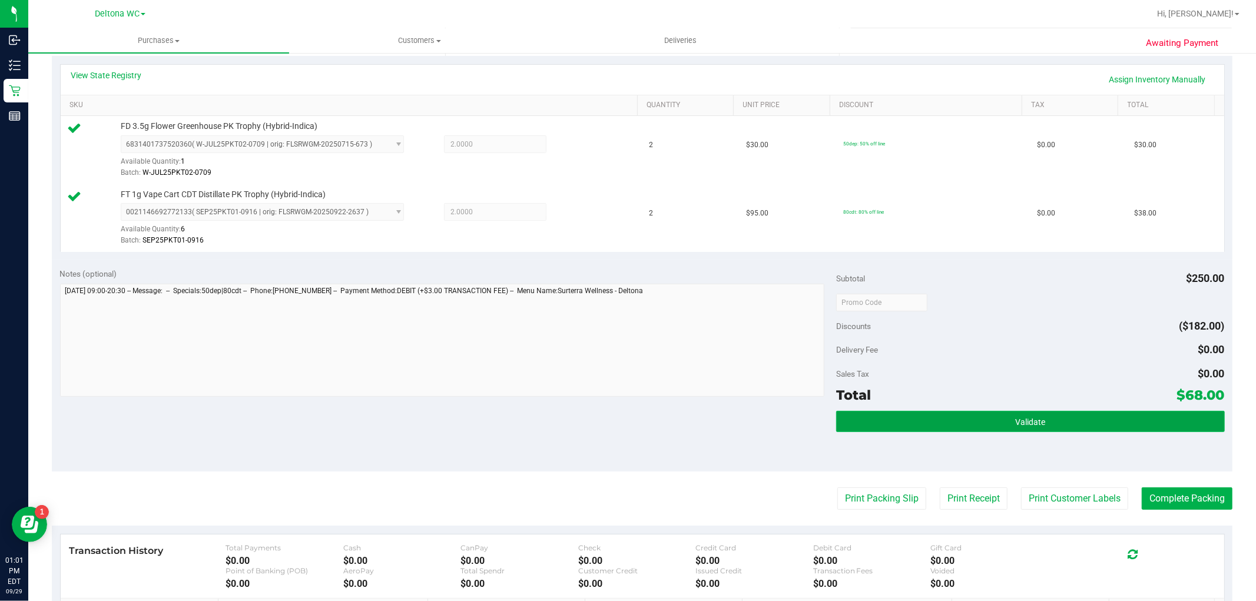
click at [626, 427] on button "Validate" at bounding box center [1030, 421] width 388 height 21
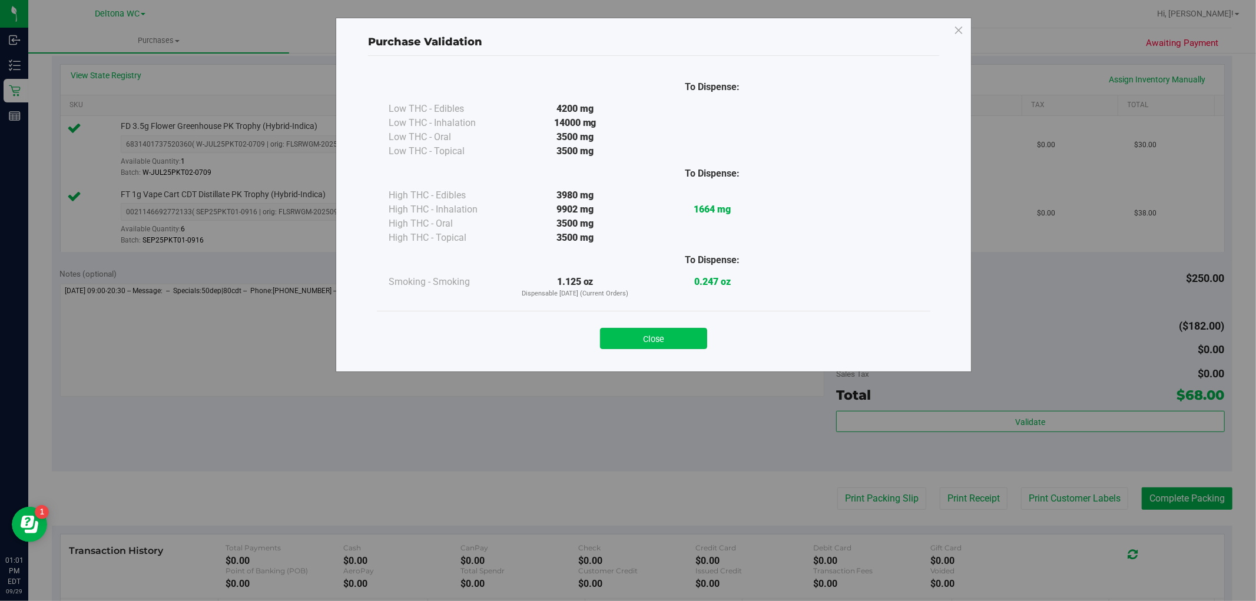
click at [626, 337] on button "Close" at bounding box center [653, 338] width 107 height 21
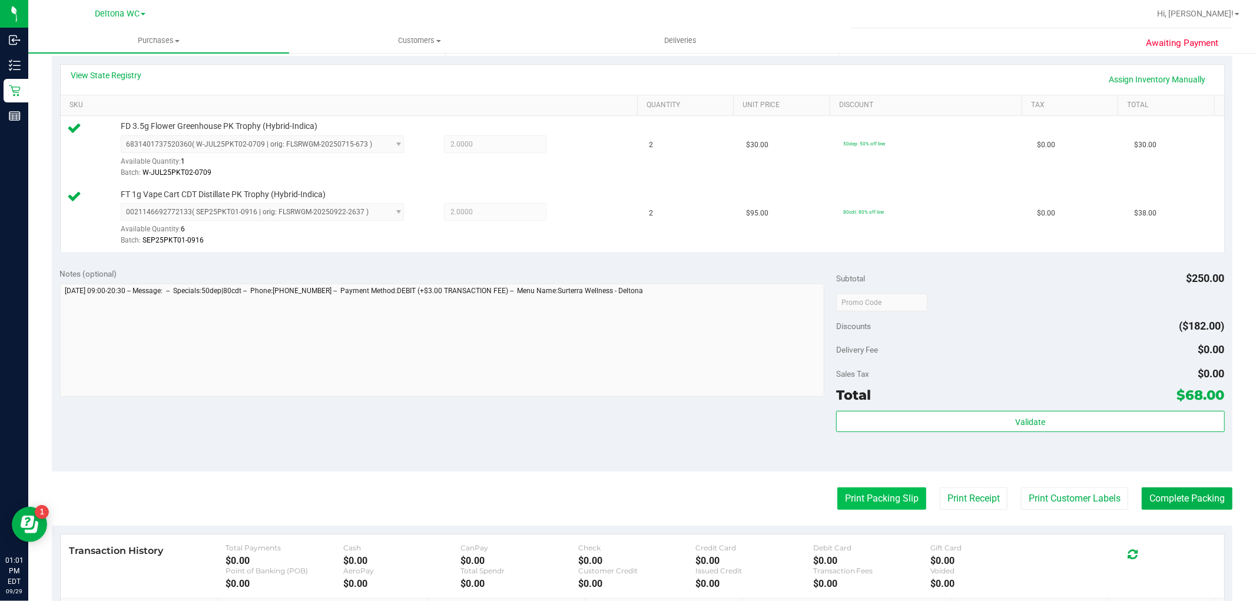
click at [626, 492] on button "Print Packing Slip" at bounding box center [881, 499] width 89 height 22
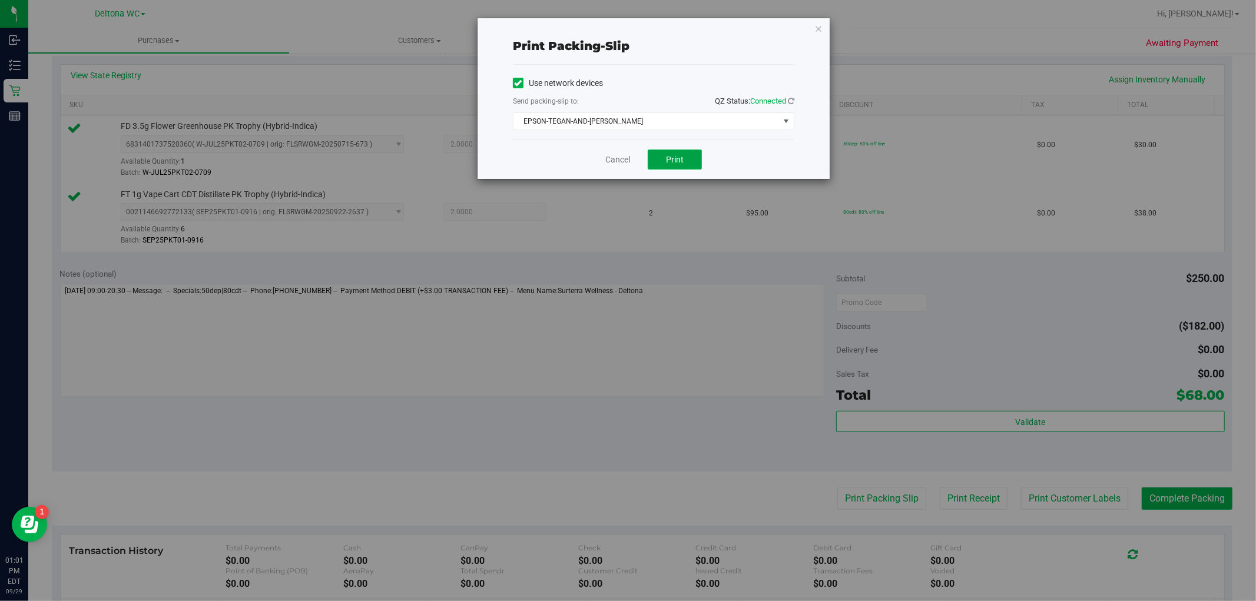
click at [626, 158] on span "Print" at bounding box center [675, 159] width 18 height 9
click at [616, 159] on link "Cancel" at bounding box center [617, 160] width 25 height 12
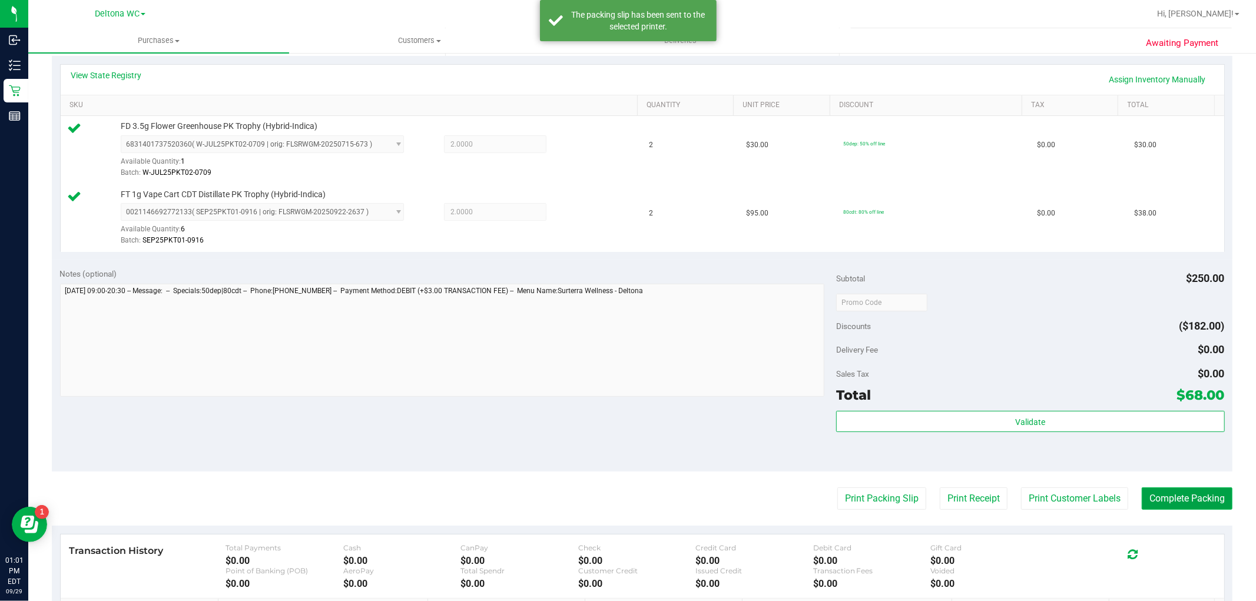
click at [626, 493] on button "Complete Packing" at bounding box center [1187, 499] width 91 height 22
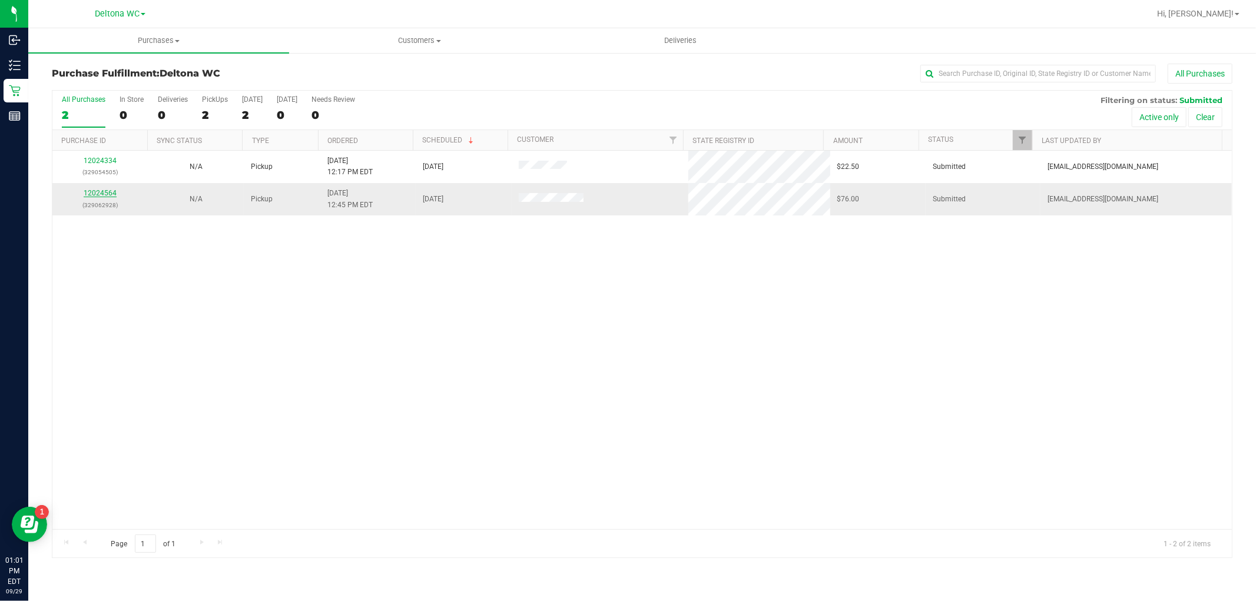
click at [91, 192] on link "12024564" at bounding box center [100, 193] width 33 height 8
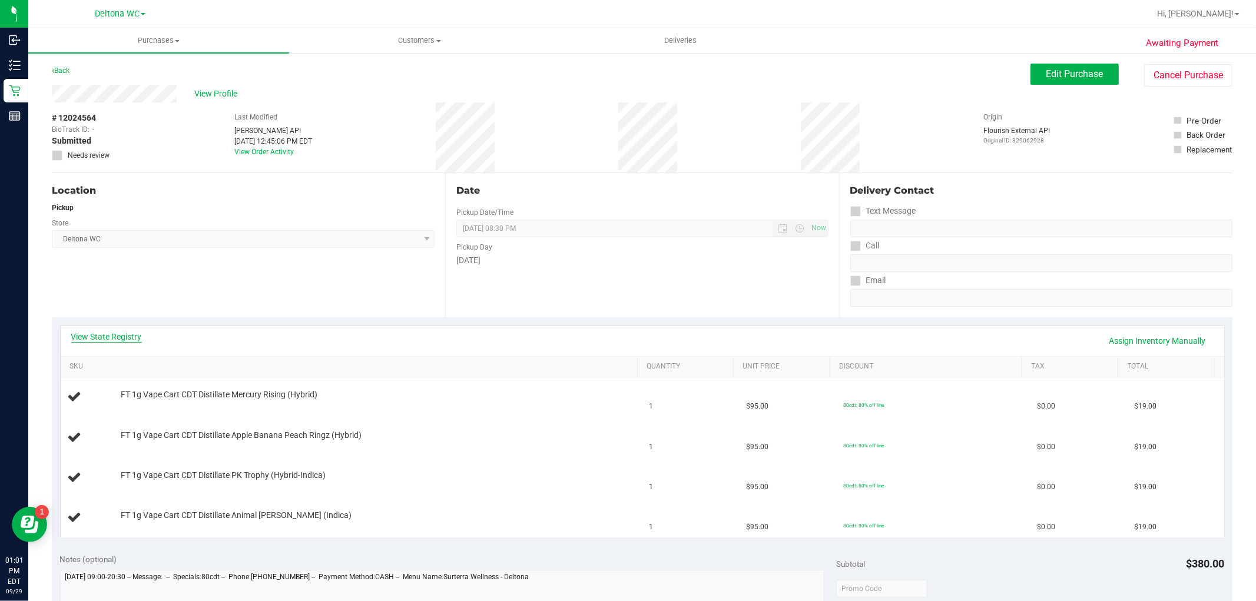
click at [132, 334] on link "View State Registry" at bounding box center [106, 337] width 71 height 12
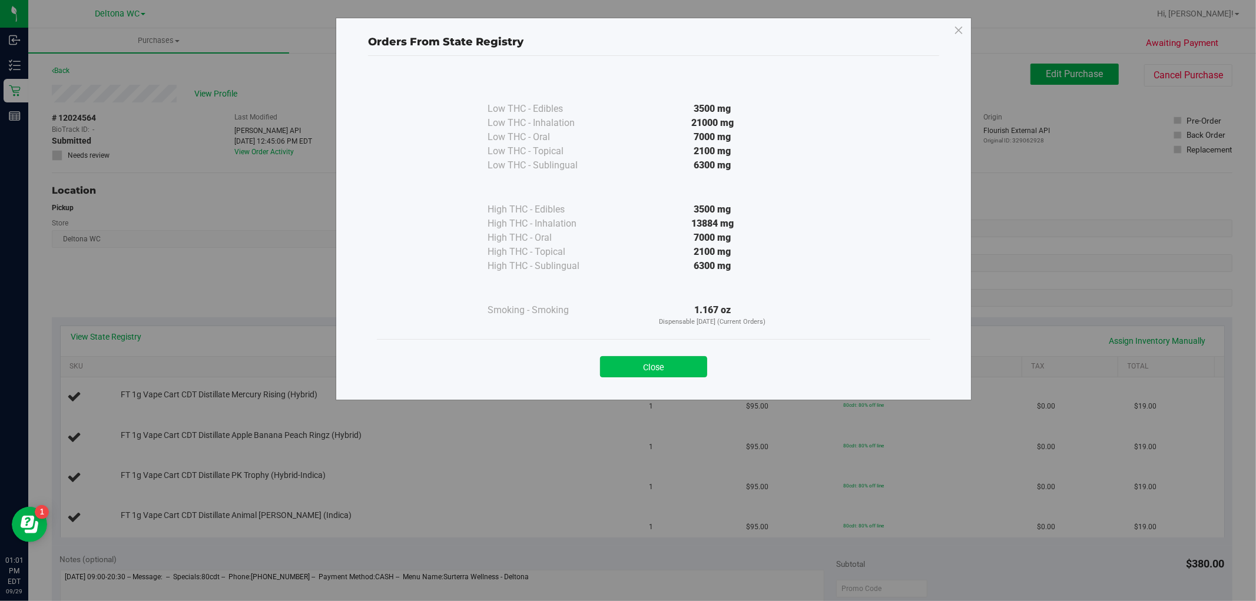
click at [626, 373] on button "Close" at bounding box center [653, 366] width 107 height 21
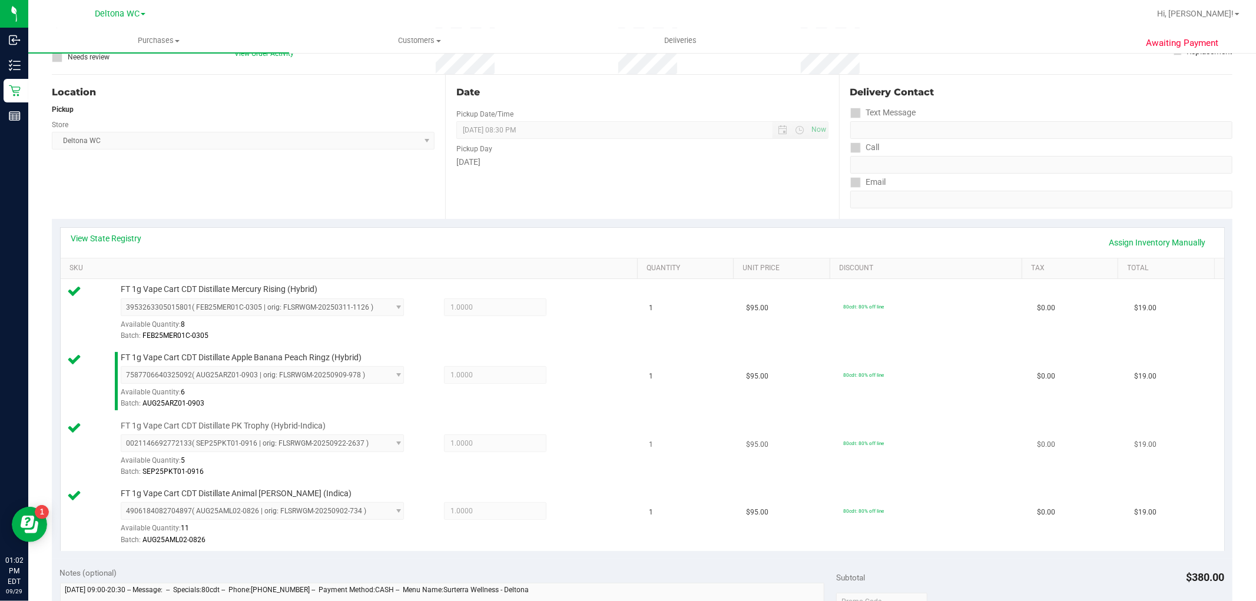
scroll to position [327, 0]
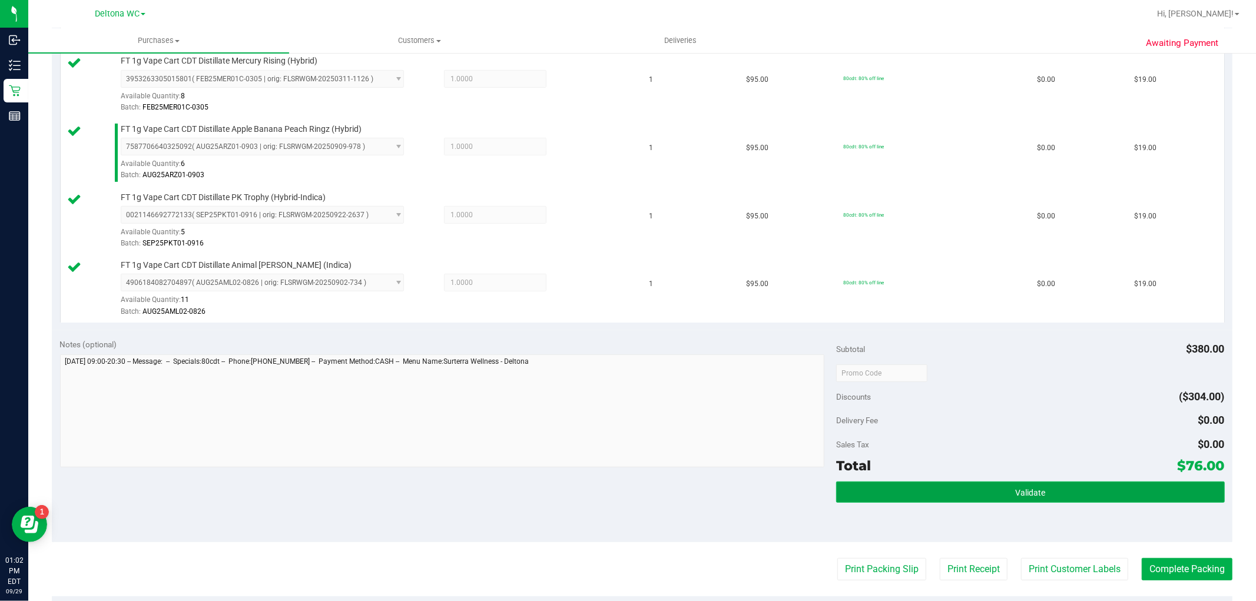
click at [626, 495] on button "Validate" at bounding box center [1030, 492] width 388 height 21
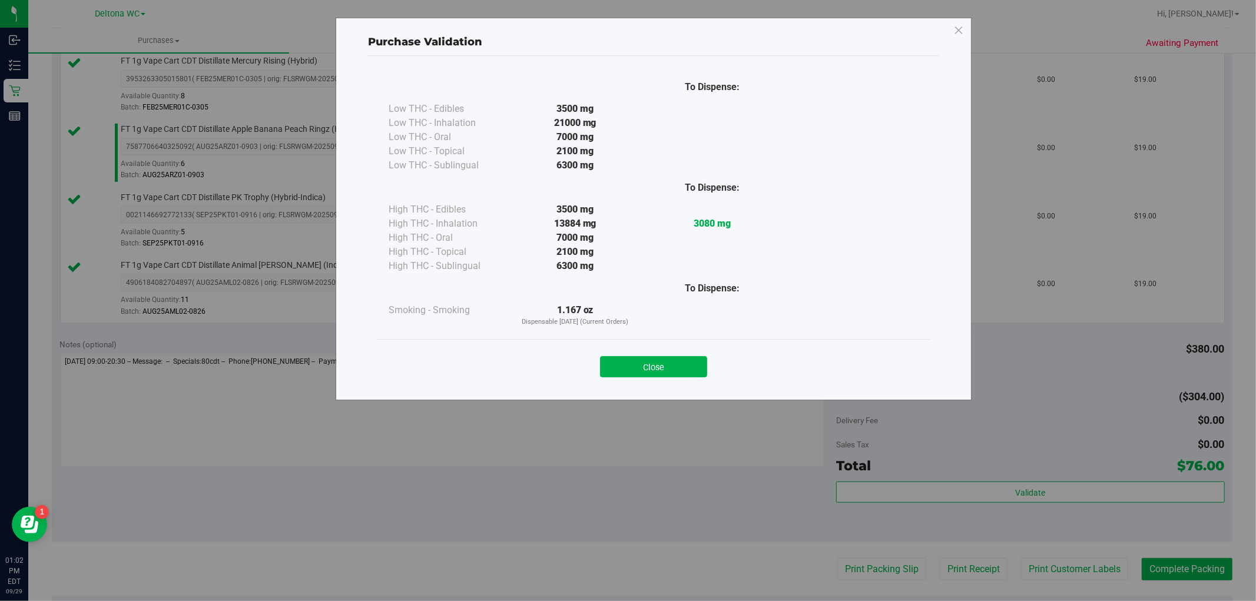
click at [626, 373] on button "Close" at bounding box center [653, 366] width 107 height 21
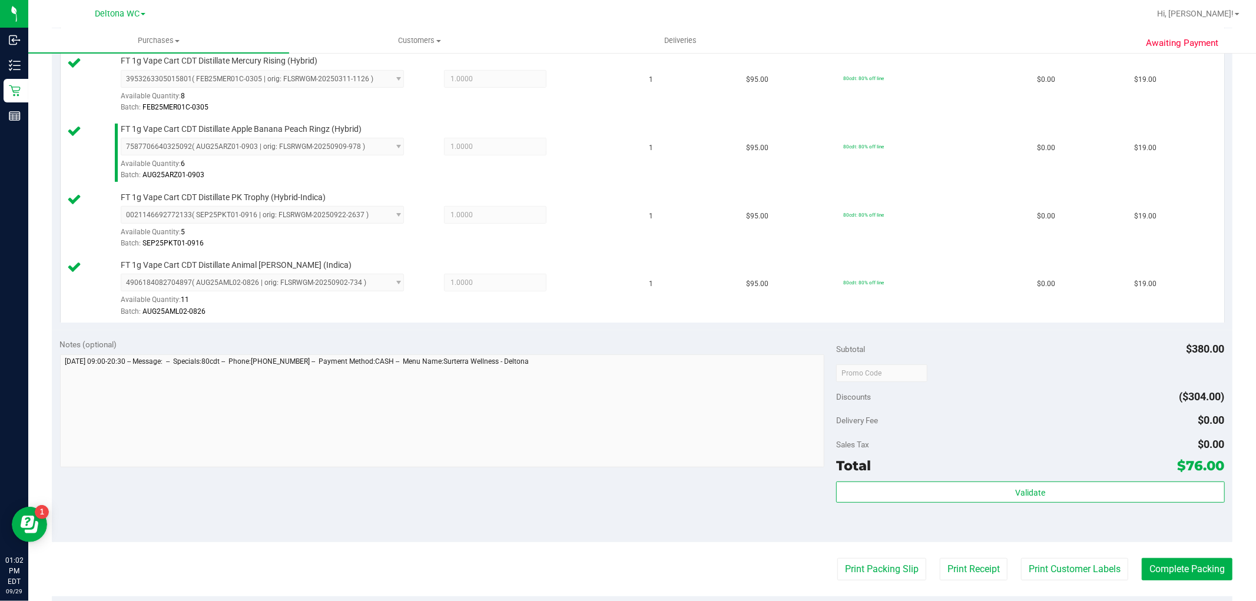
drag, startPoint x: 858, startPoint y: 545, endPoint x: 862, endPoint y: 551, distance: 7.2
click at [626, 551] on purchase-details "Back Edit Purchase Cancel Purchase View Profile # 12024564 BioTrack ID: - Submi…" at bounding box center [642, 277] width 1181 height 1080
drag, startPoint x: 864, startPoint y: 555, endPoint x: 868, endPoint y: 568, distance: 13.6
click at [626, 565] on purchase-details "Back Edit Purchase Cancel Purchase View Profile # 12024564 BioTrack ID: - Submi…" at bounding box center [642, 277] width 1181 height 1080
click at [626, 568] on button "Print Packing Slip" at bounding box center [881, 569] width 89 height 22
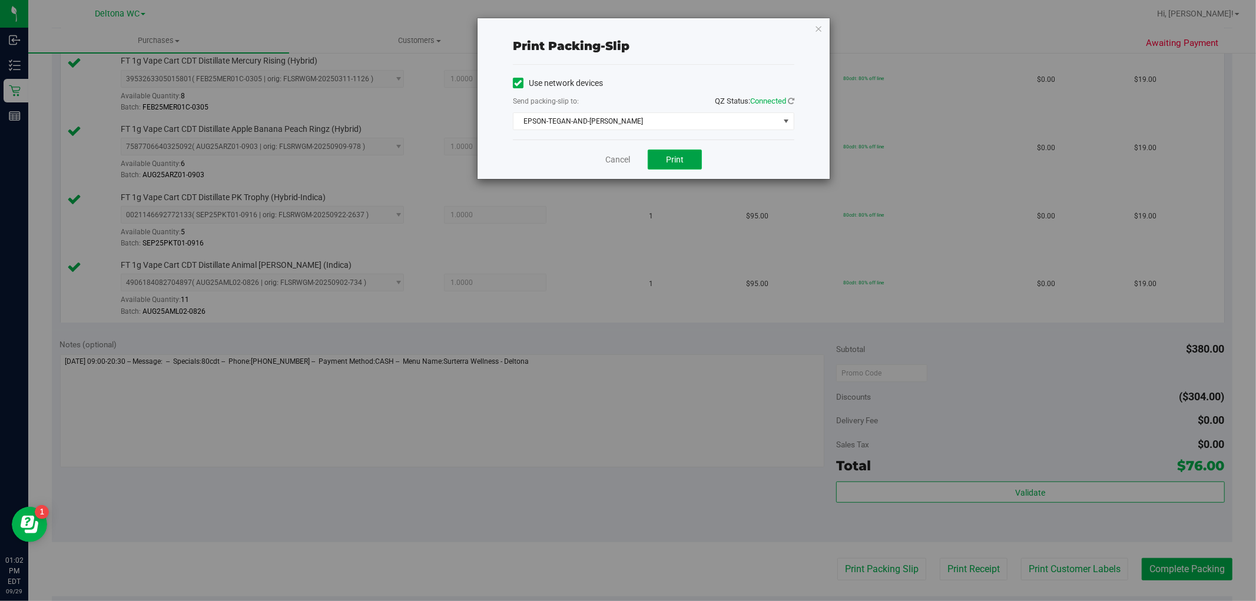
click at [626, 162] on button "Print" at bounding box center [675, 160] width 54 height 20
click at [612, 159] on link "Cancel" at bounding box center [617, 160] width 25 height 12
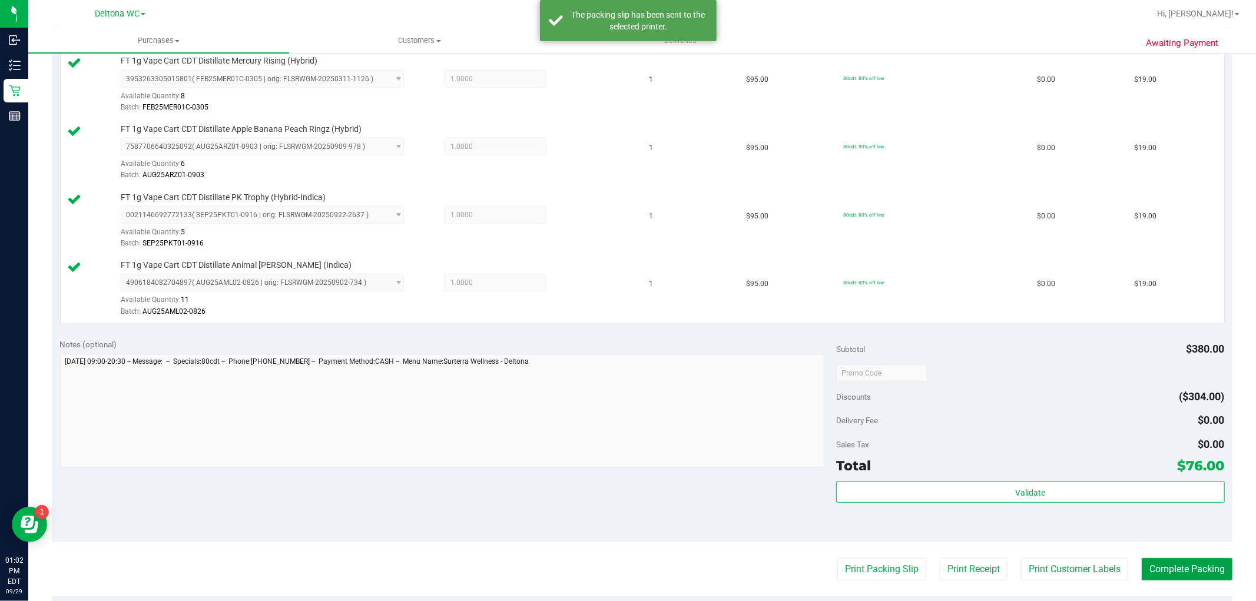
drag, startPoint x: 1214, startPoint y: 578, endPoint x: 1174, endPoint y: 524, distance: 67.7
click at [626, 578] on button "Complete Packing" at bounding box center [1187, 569] width 91 height 22
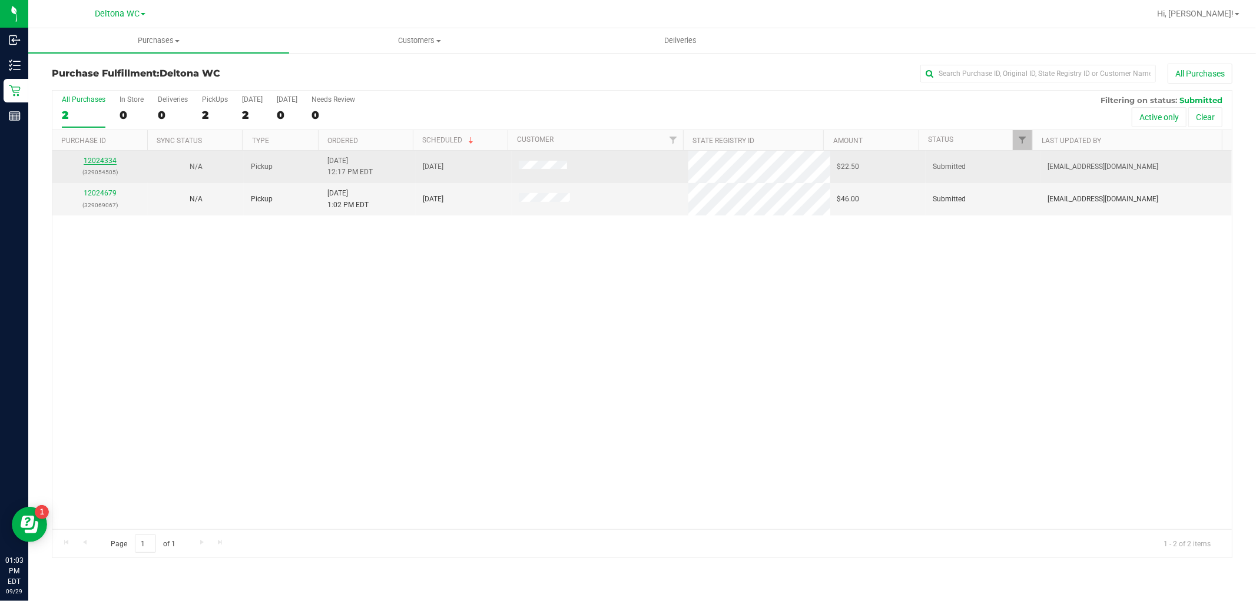
click at [110, 159] on link "12024334" at bounding box center [100, 161] width 33 height 8
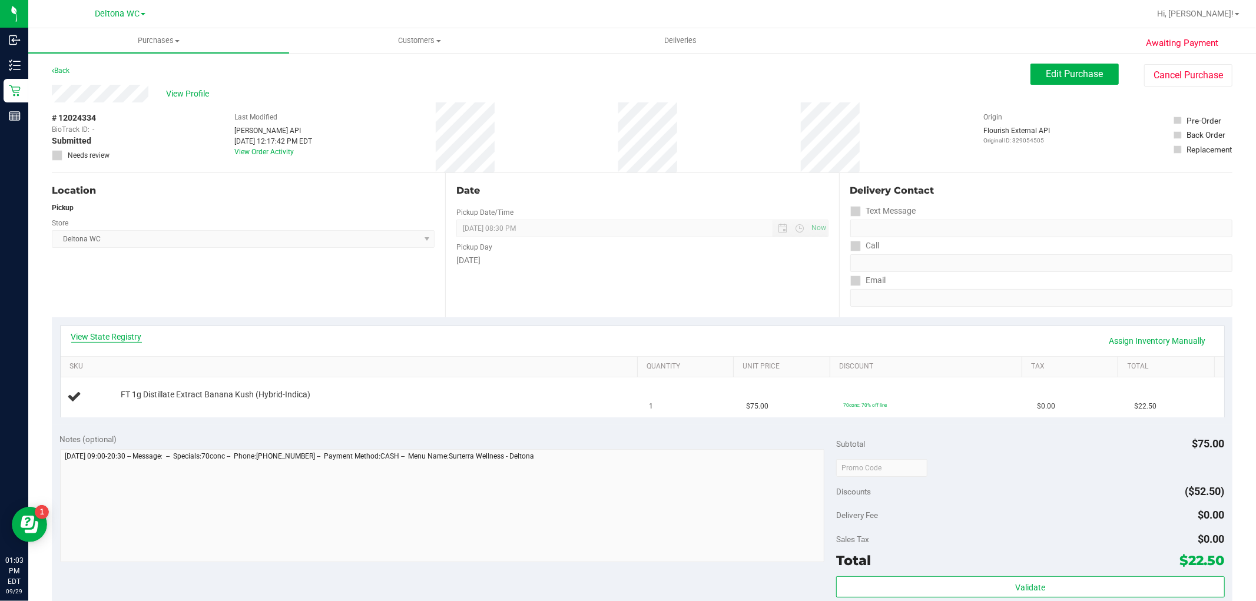
click at [125, 340] on link "View State Registry" at bounding box center [106, 337] width 71 height 12
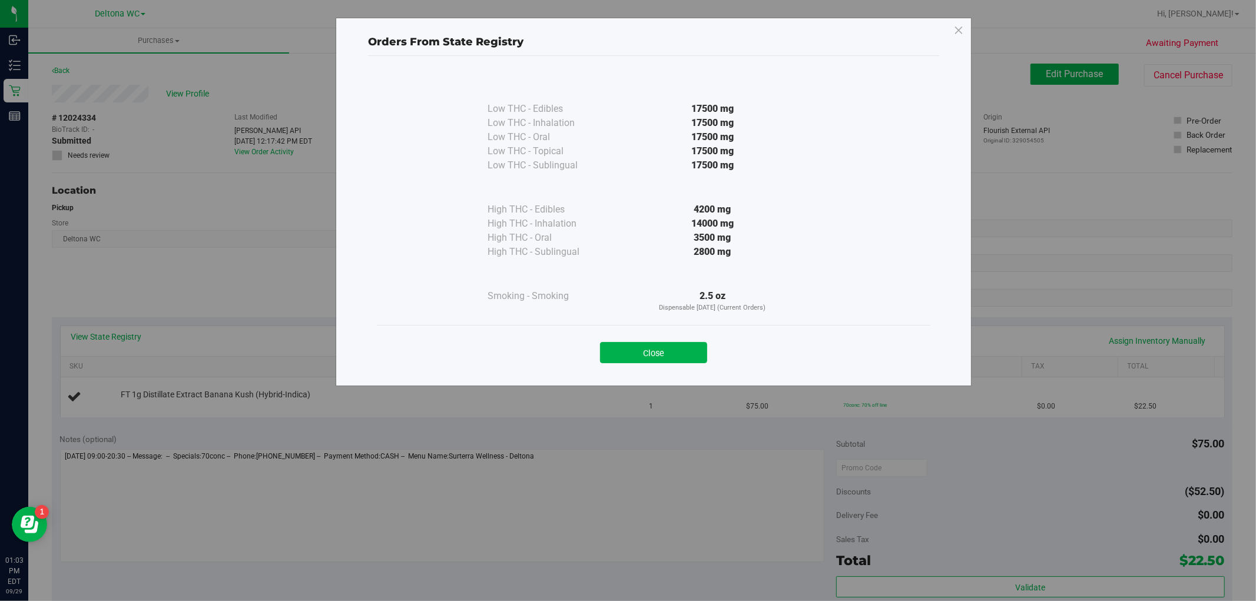
click at [626, 356] on button "Close" at bounding box center [653, 352] width 107 height 21
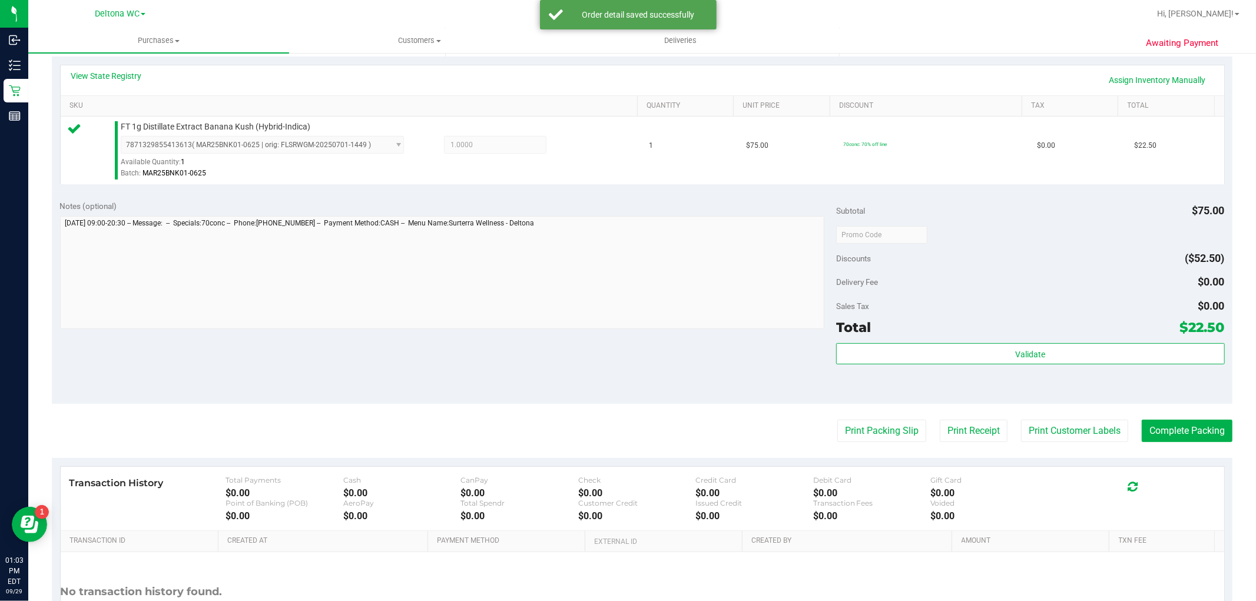
scroll to position [261, 0]
click at [626, 348] on button "Validate" at bounding box center [1030, 353] width 388 height 21
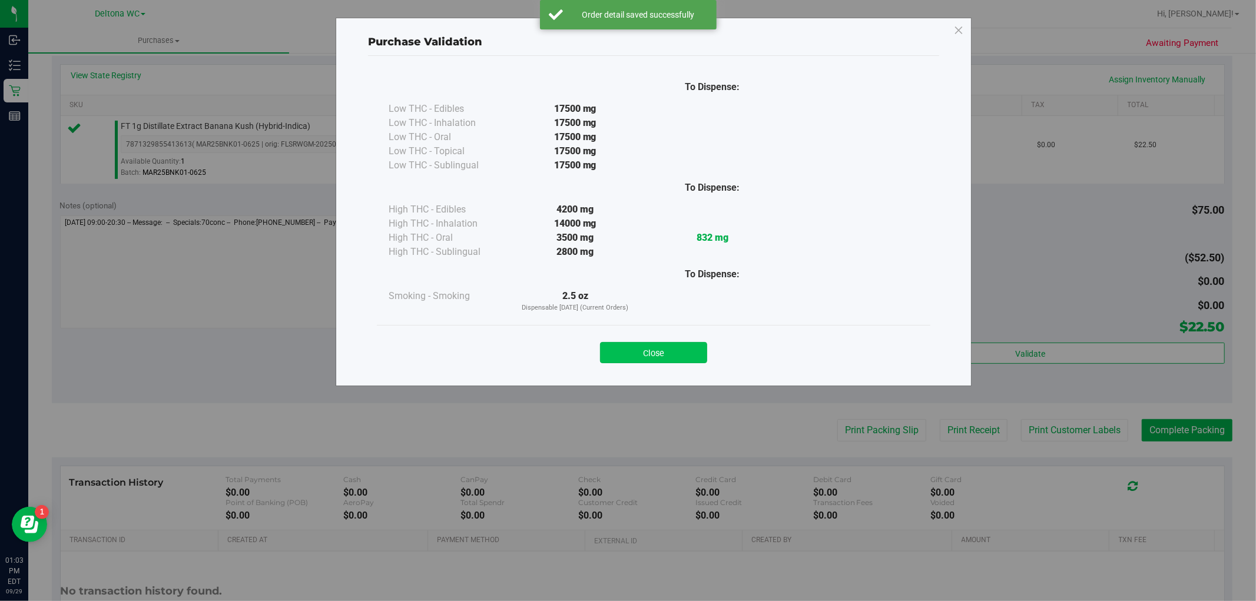
click at [626, 349] on button "Close" at bounding box center [653, 352] width 107 height 21
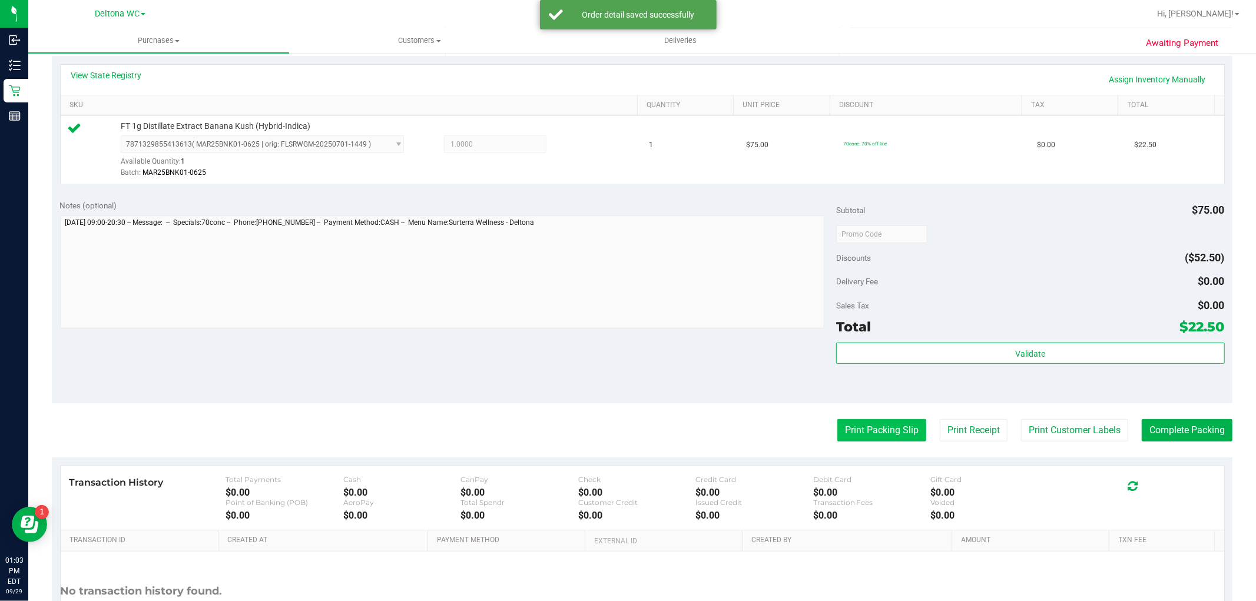
click at [626, 430] on button "Print Packing Slip" at bounding box center [881, 430] width 89 height 22
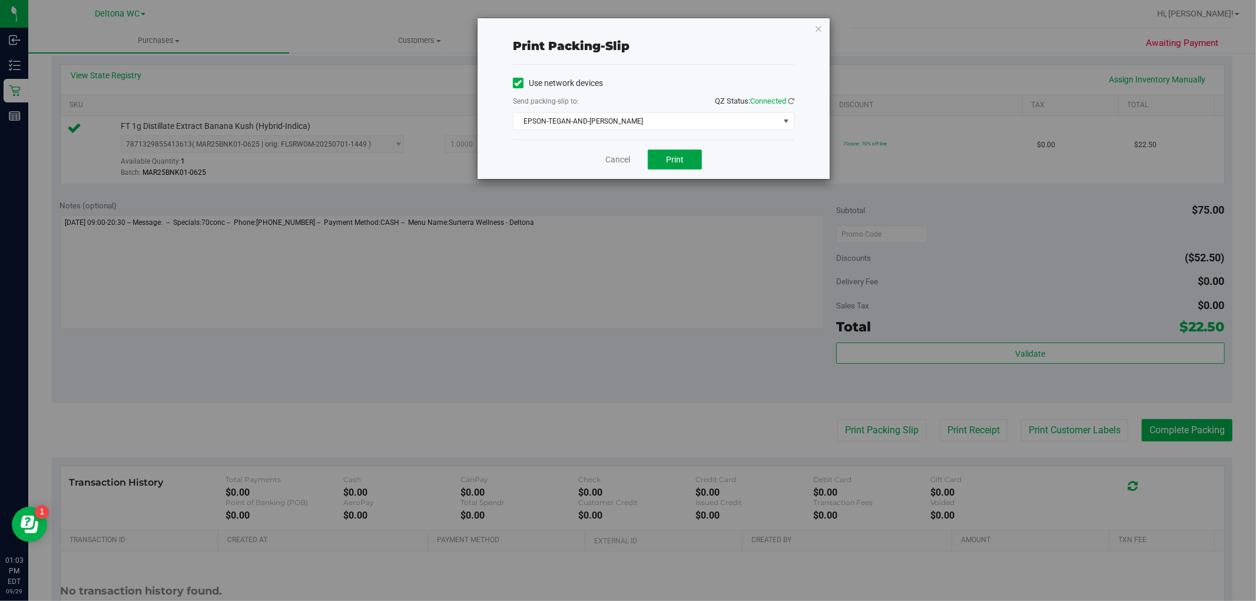
click at [626, 159] on span "Print" at bounding box center [675, 159] width 18 height 9
click at [617, 155] on link "Cancel" at bounding box center [617, 160] width 25 height 12
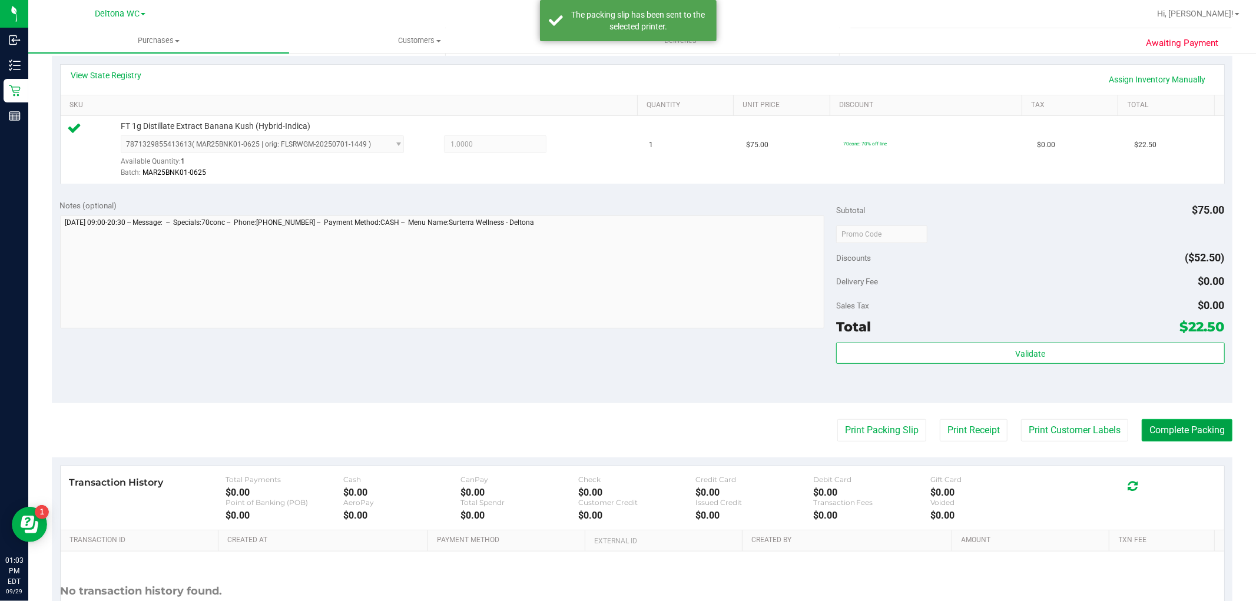
click at [626, 438] on button "Complete Packing" at bounding box center [1187, 430] width 91 height 22
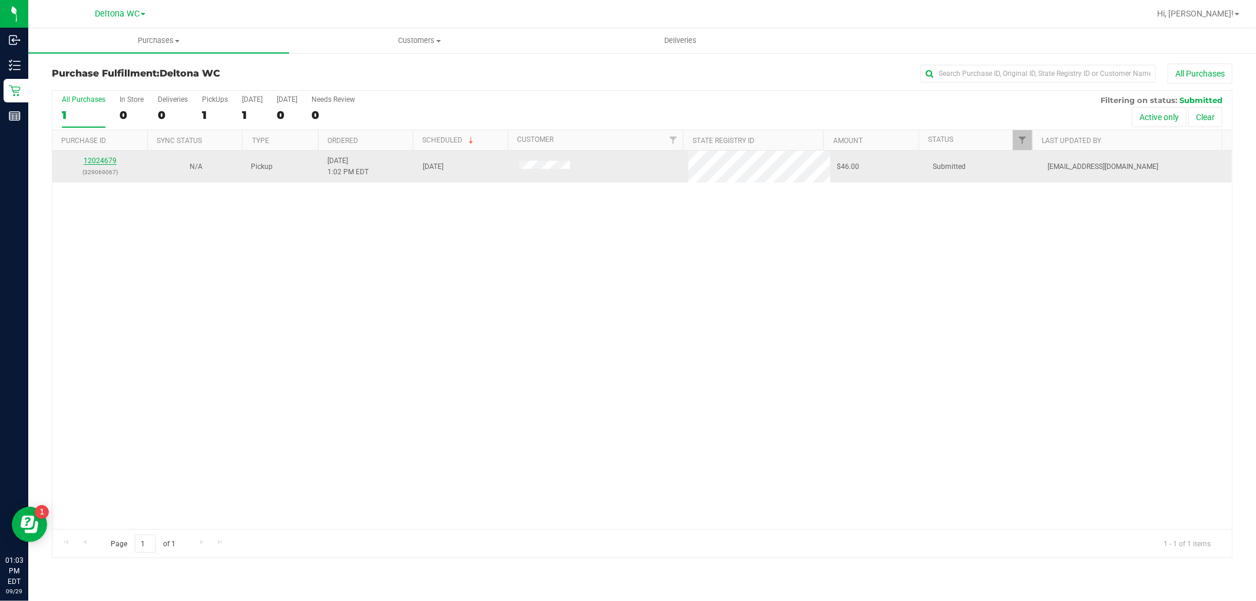
click at [90, 161] on link "12024679" at bounding box center [100, 161] width 33 height 8
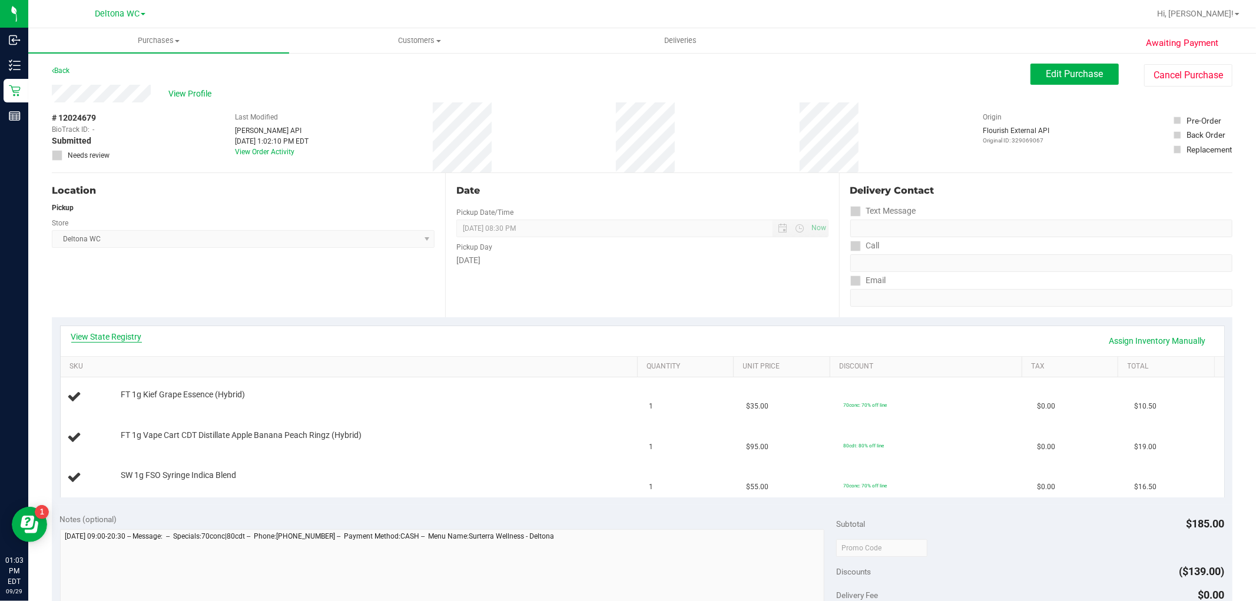
click at [116, 332] on link "View State Registry" at bounding box center [106, 337] width 71 height 12
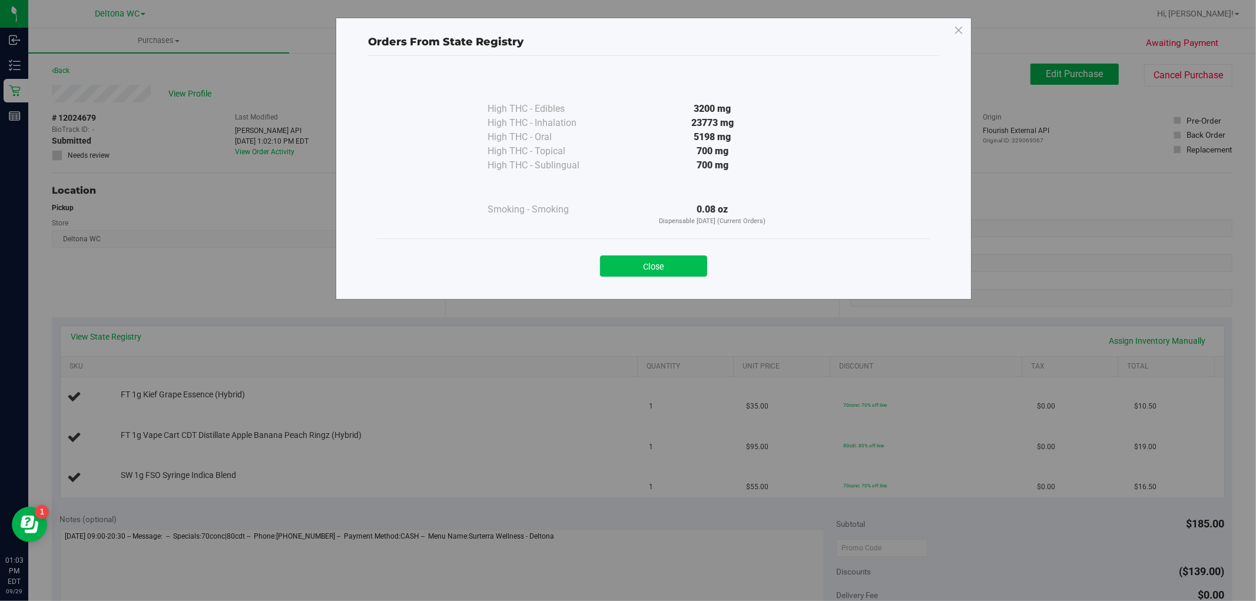
click at [626, 261] on button "Close" at bounding box center [653, 266] width 107 height 21
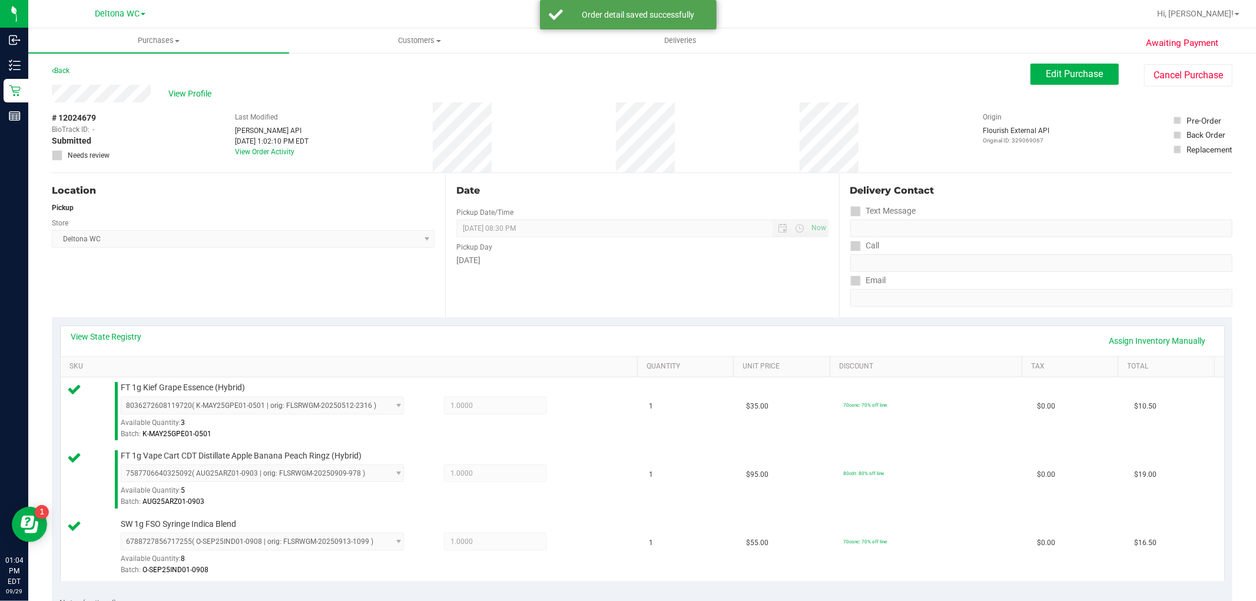
scroll to position [261, 0]
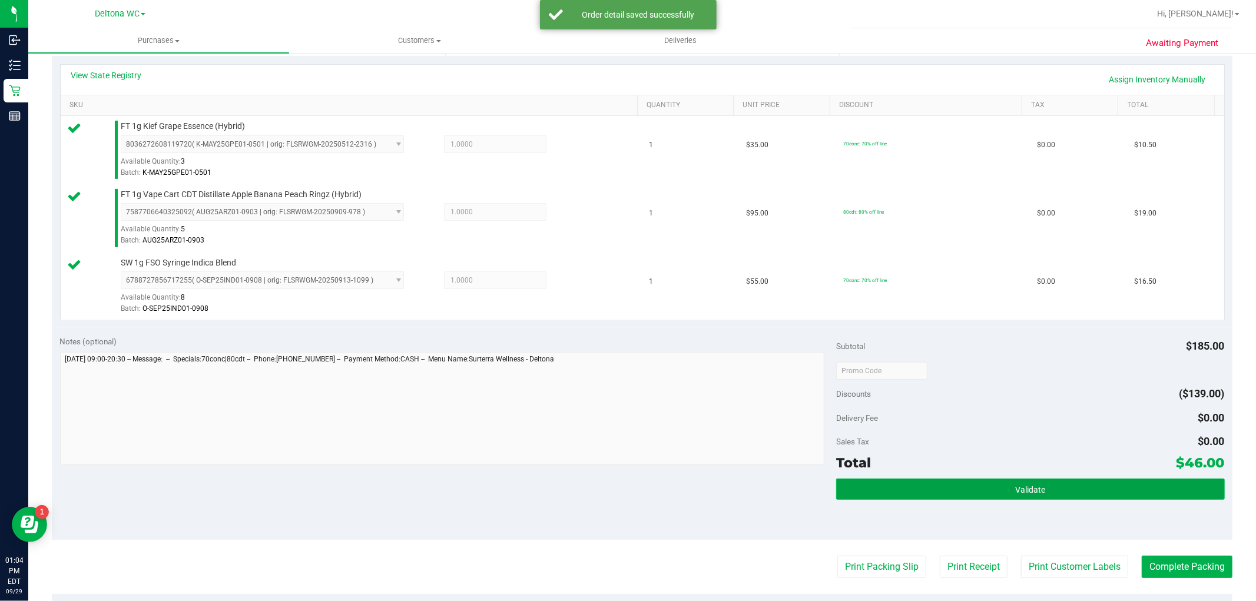
click at [626, 495] on button "Validate" at bounding box center [1030, 489] width 388 height 21
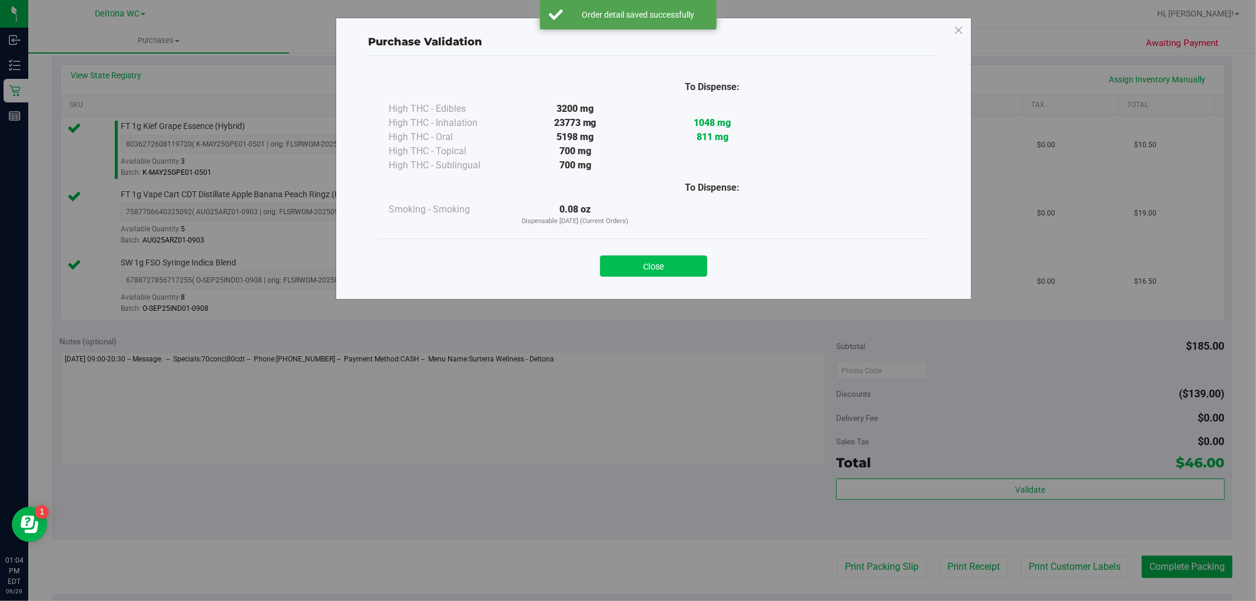
click at [626, 271] on button "Close" at bounding box center [653, 266] width 107 height 21
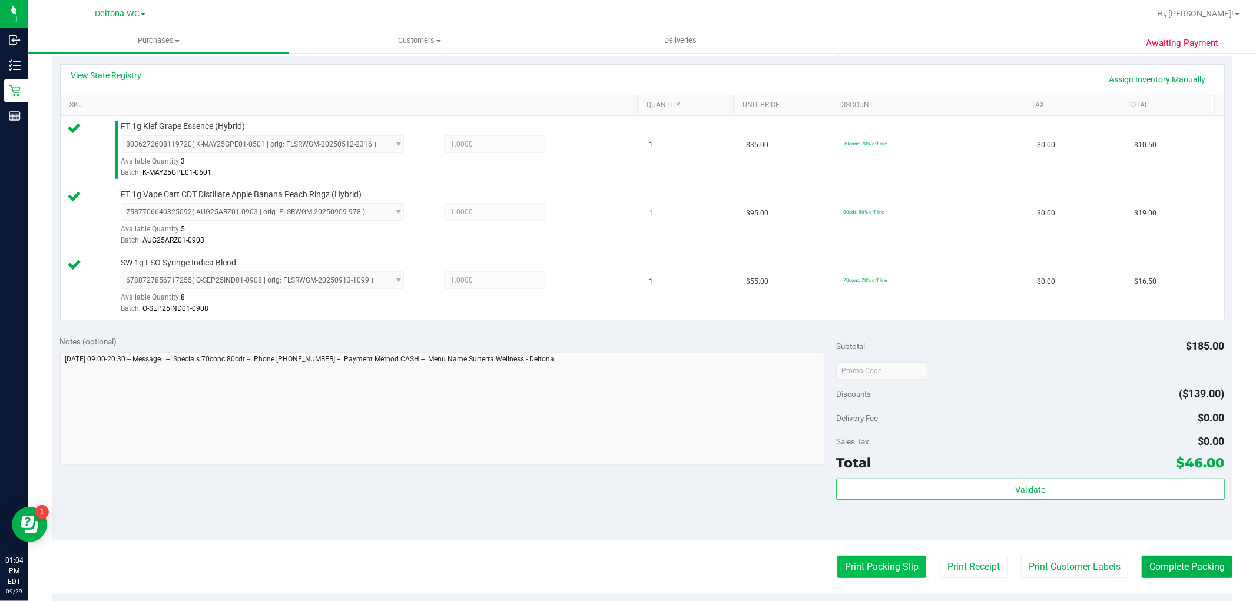
click at [626, 564] on button "Print Packing Slip" at bounding box center [881, 567] width 89 height 22
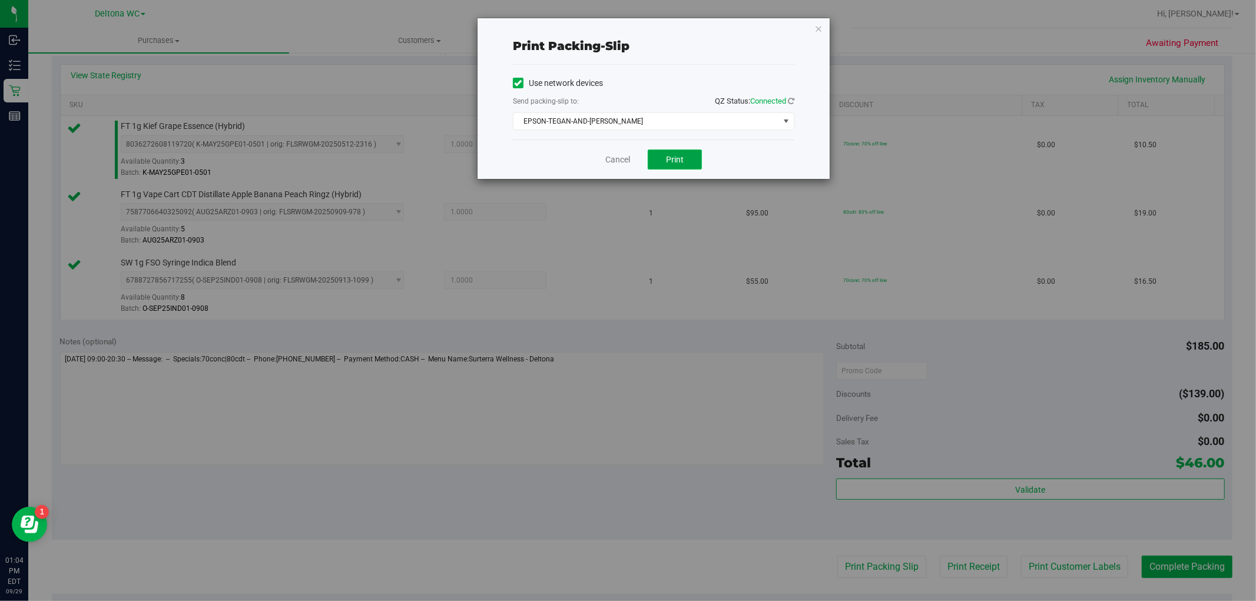
click at [626, 150] on button "Print" at bounding box center [675, 160] width 54 height 20
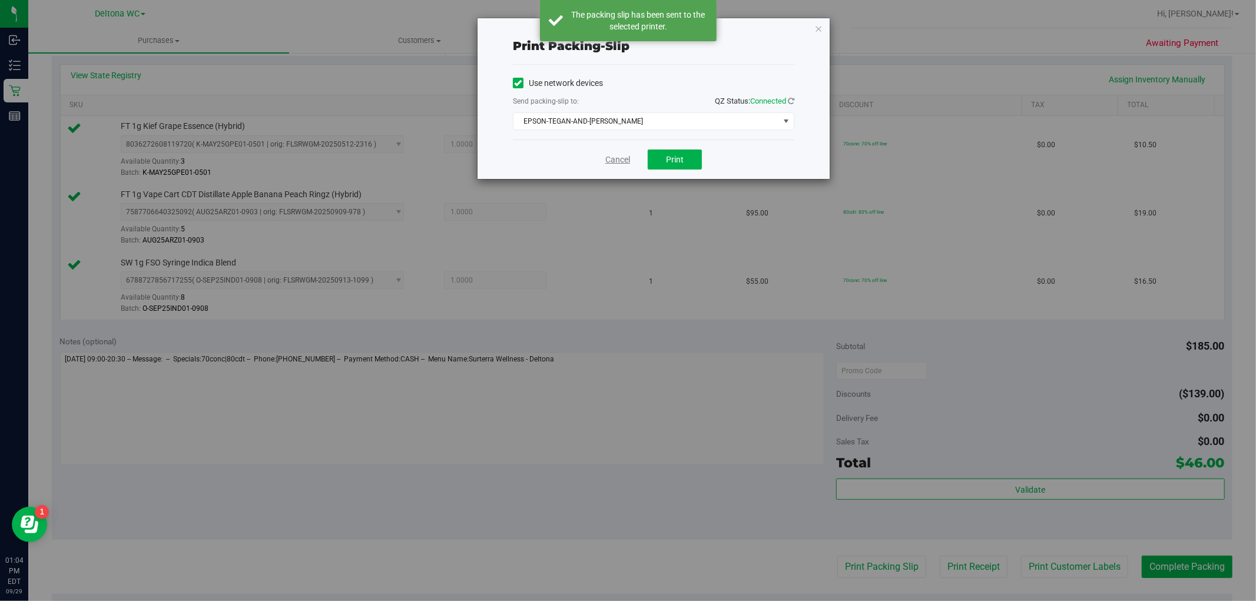
click at [614, 159] on link "Cancel" at bounding box center [617, 160] width 25 height 12
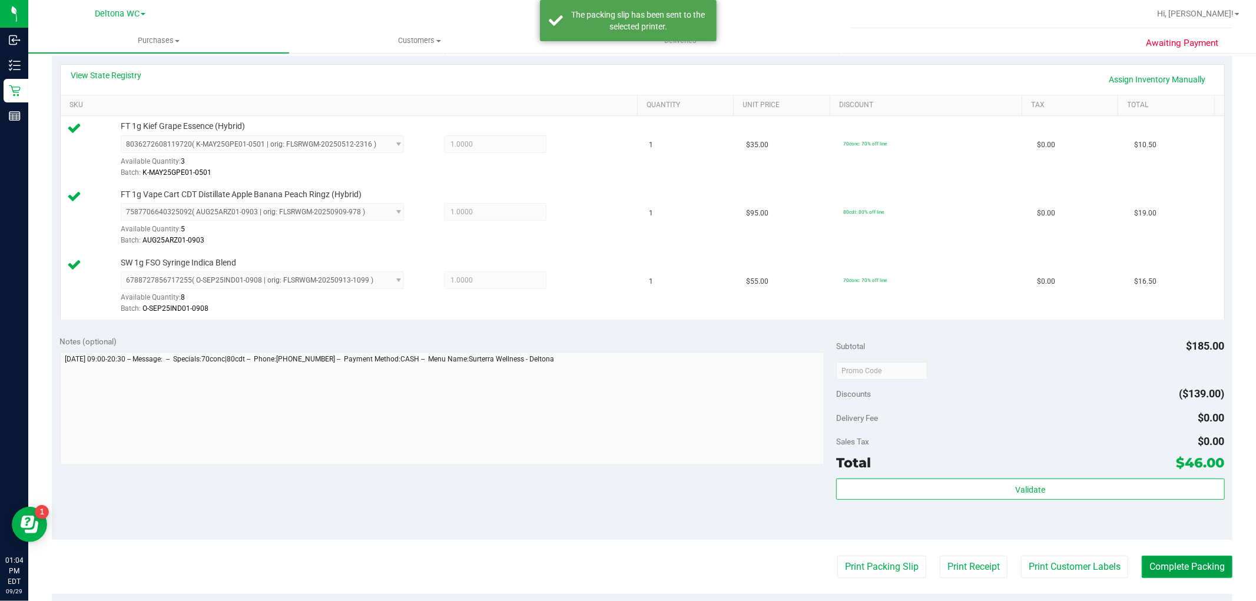
click at [626, 568] on button "Complete Packing" at bounding box center [1187, 567] width 91 height 22
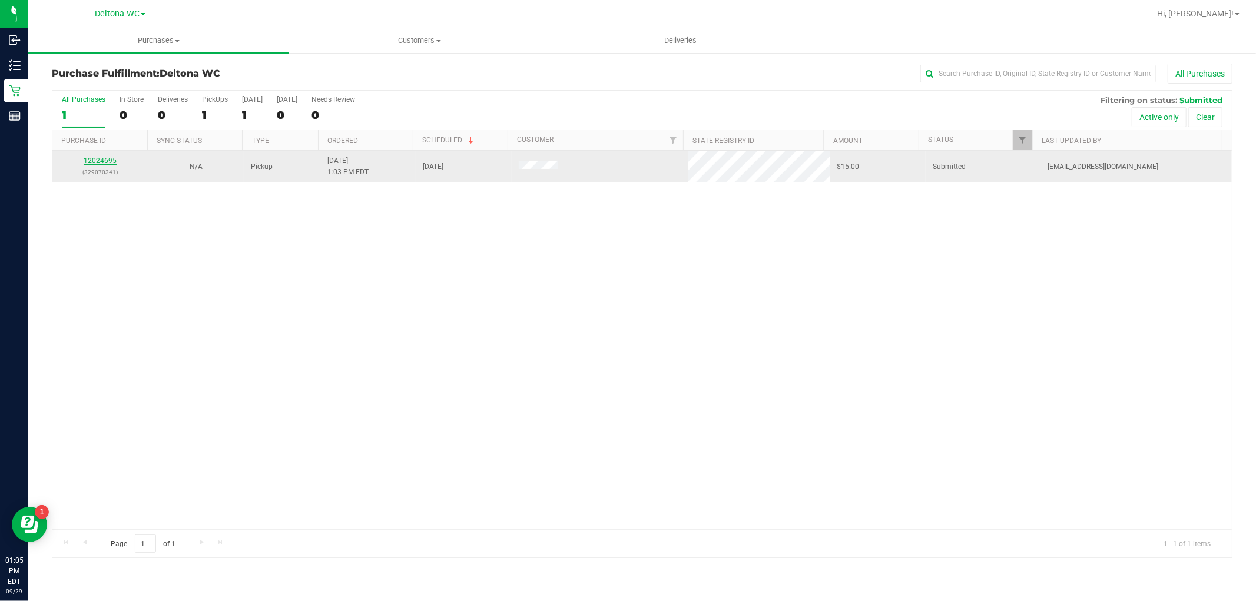
click at [104, 161] on link "12024695" at bounding box center [100, 161] width 33 height 8
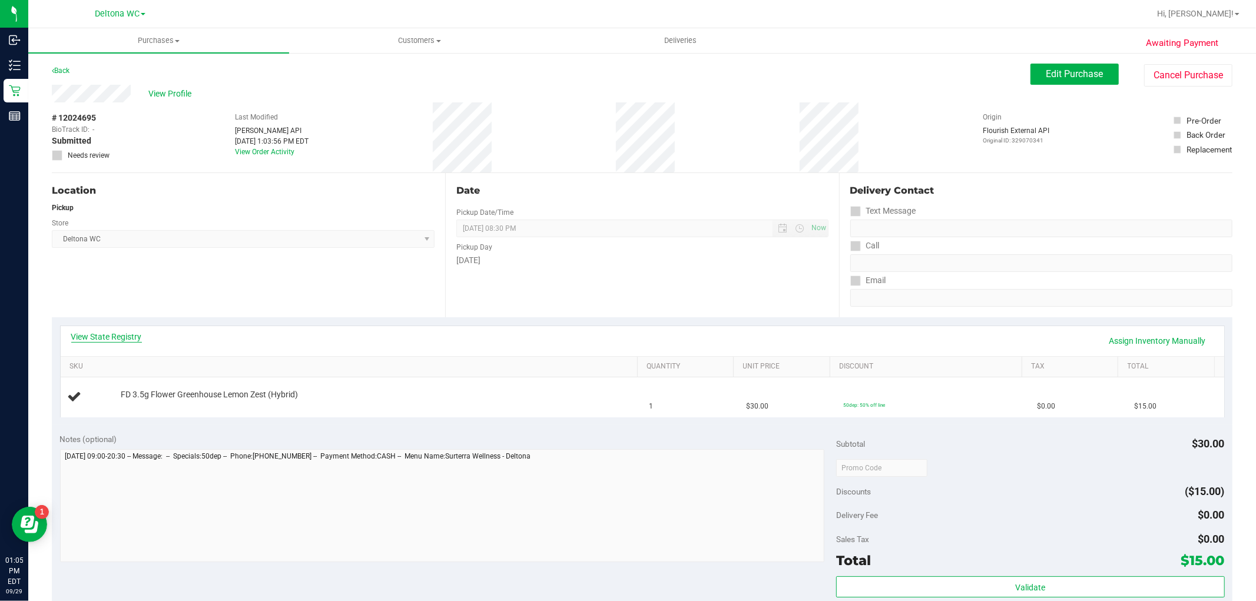
click at [132, 332] on link "View State Registry" at bounding box center [106, 337] width 71 height 12
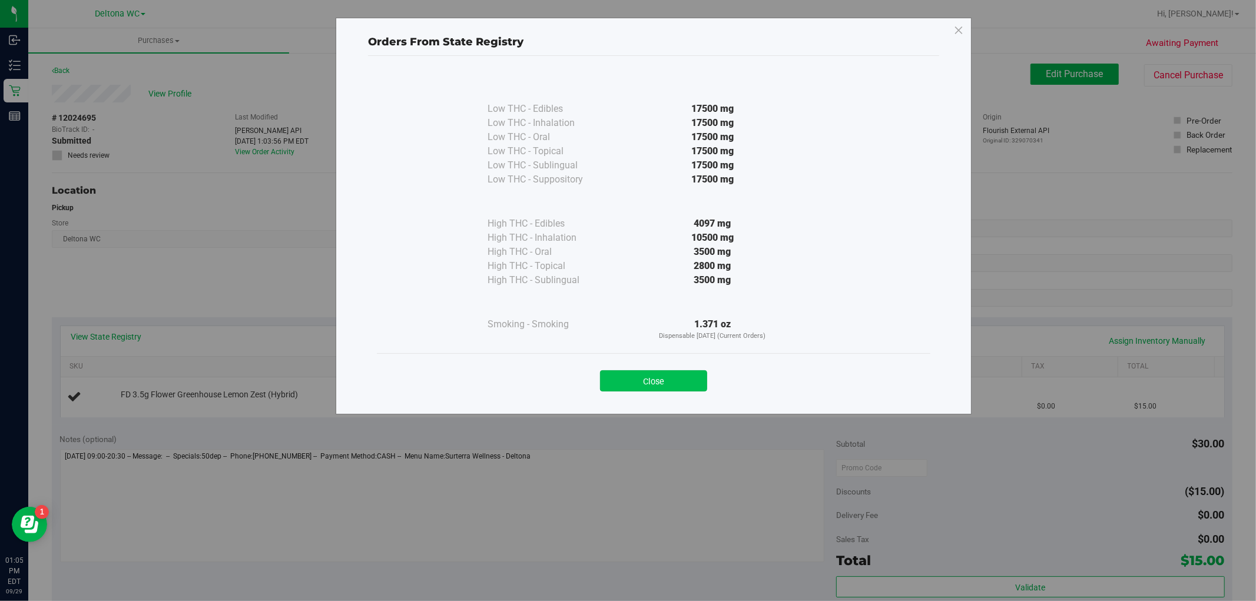
click at [626, 384] on button "Close" at bounding box center [653, 380] width 107 height 21
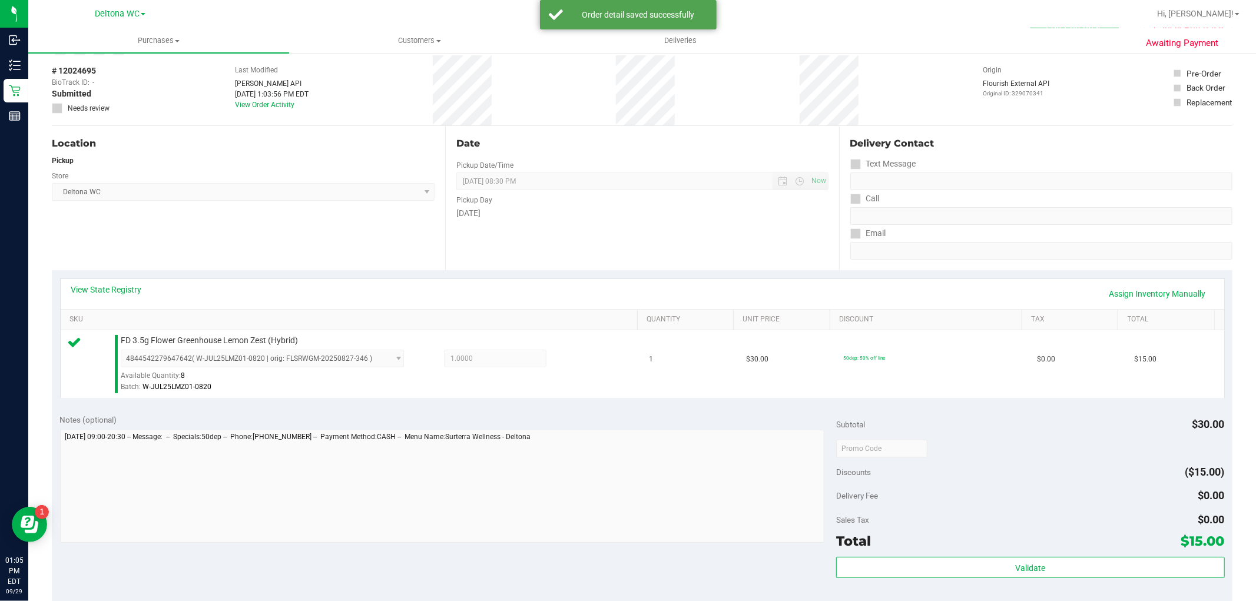
scroll to position [261, 0]
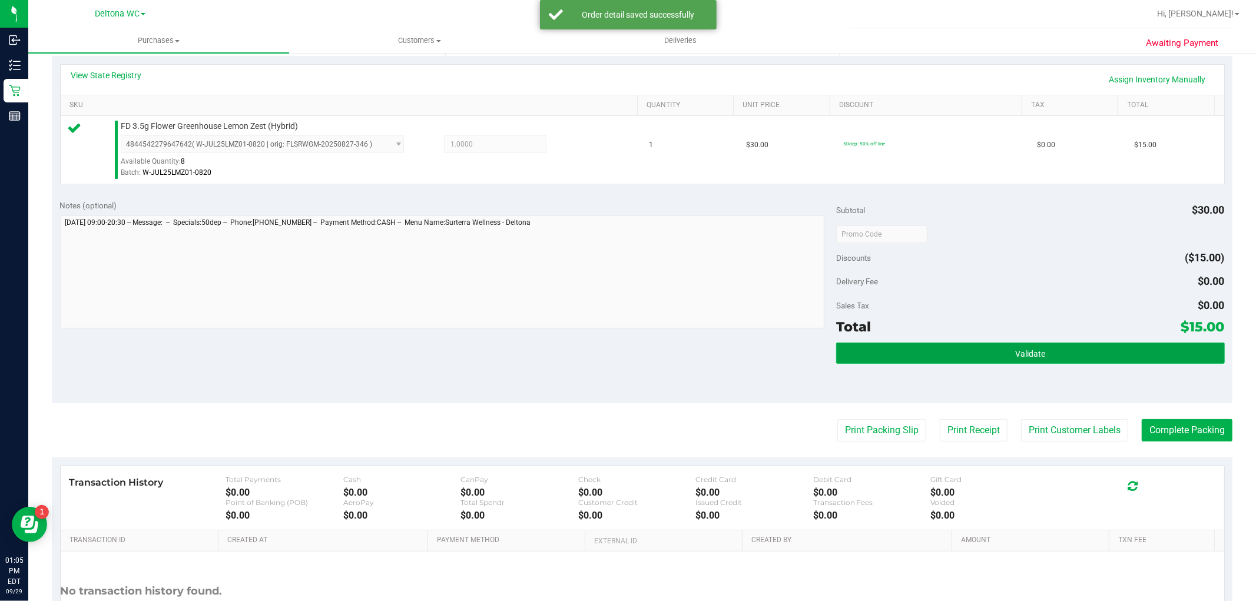
click at [626, 346] on button "Validate" at bounding box center [1030, 353] width 388 height 21
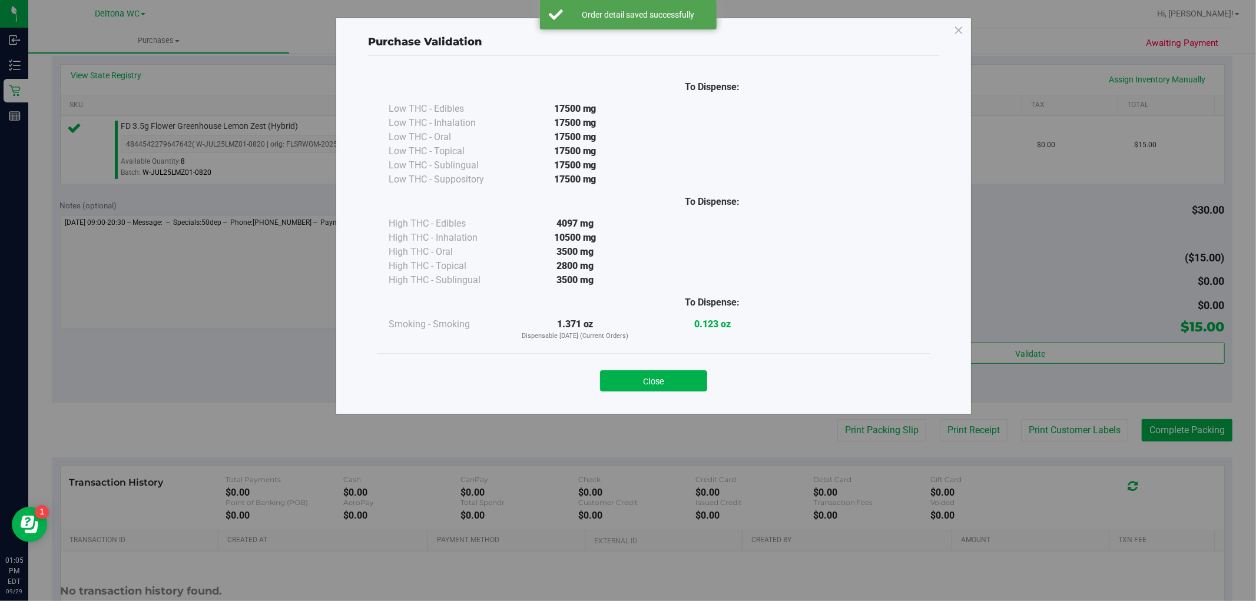
click at [626, 383] on button "Close" at bounding box center [653, 380] width 107 height 21
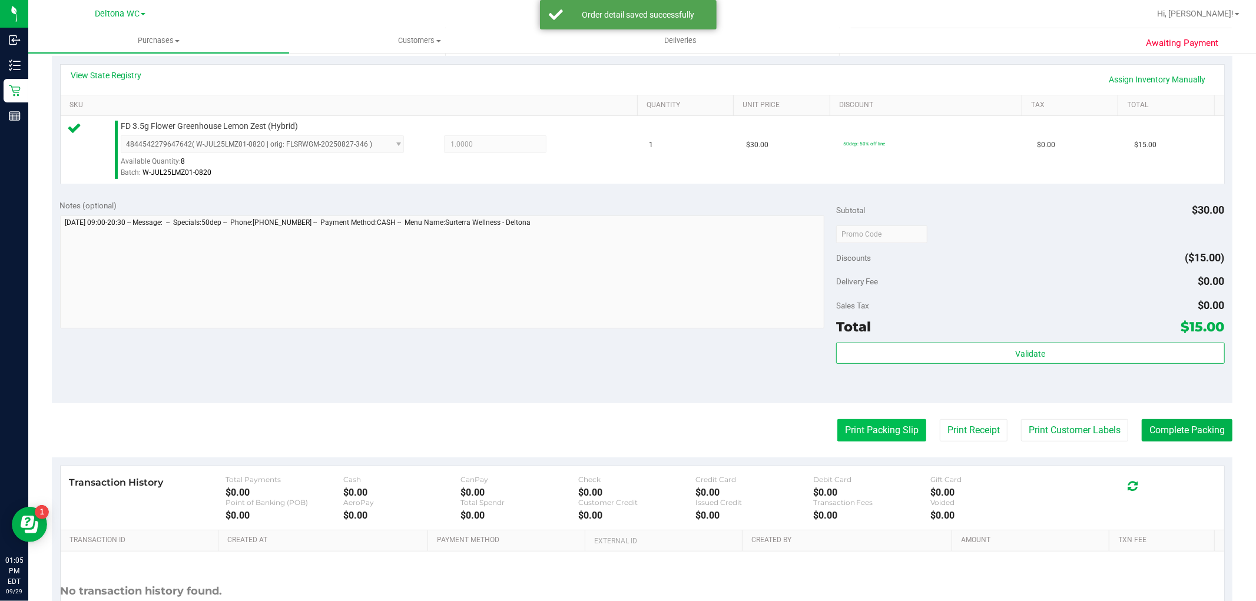
click at [626, 434] on button "Print Packing Slip" at bounding box center [881, 430] width 89 height 22
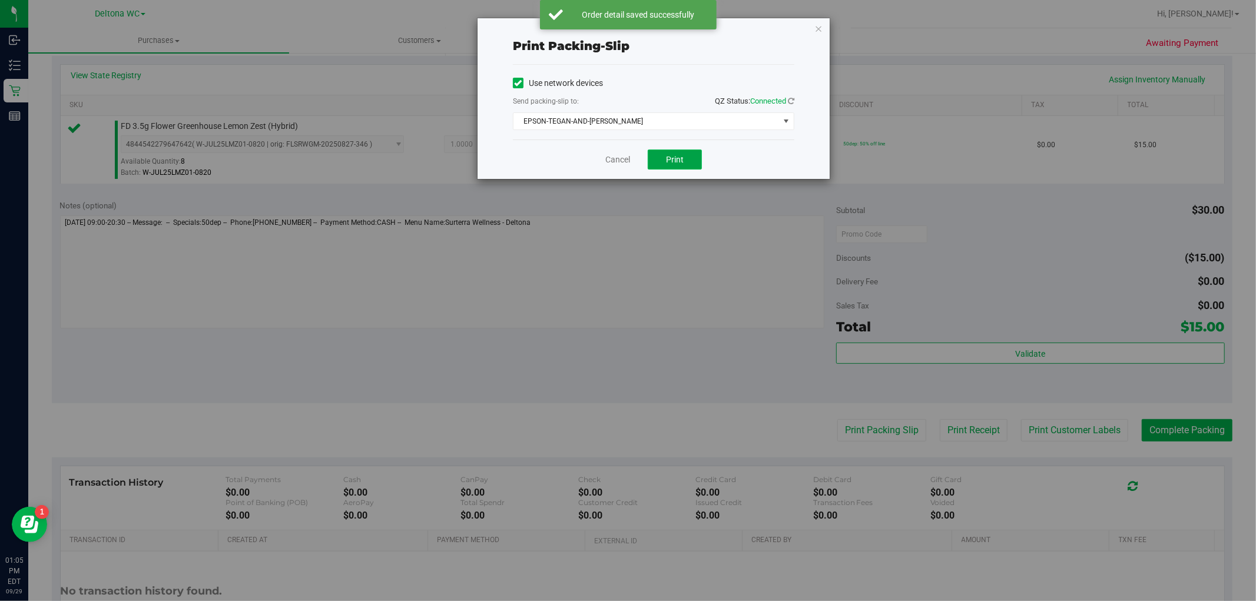
click at [626, 155] on span "Print" at bounding box center [675, 159] width 18 height 9
click at [619, 161] on link "Cancel" at bounding box center [617, 160] width 25 height 12
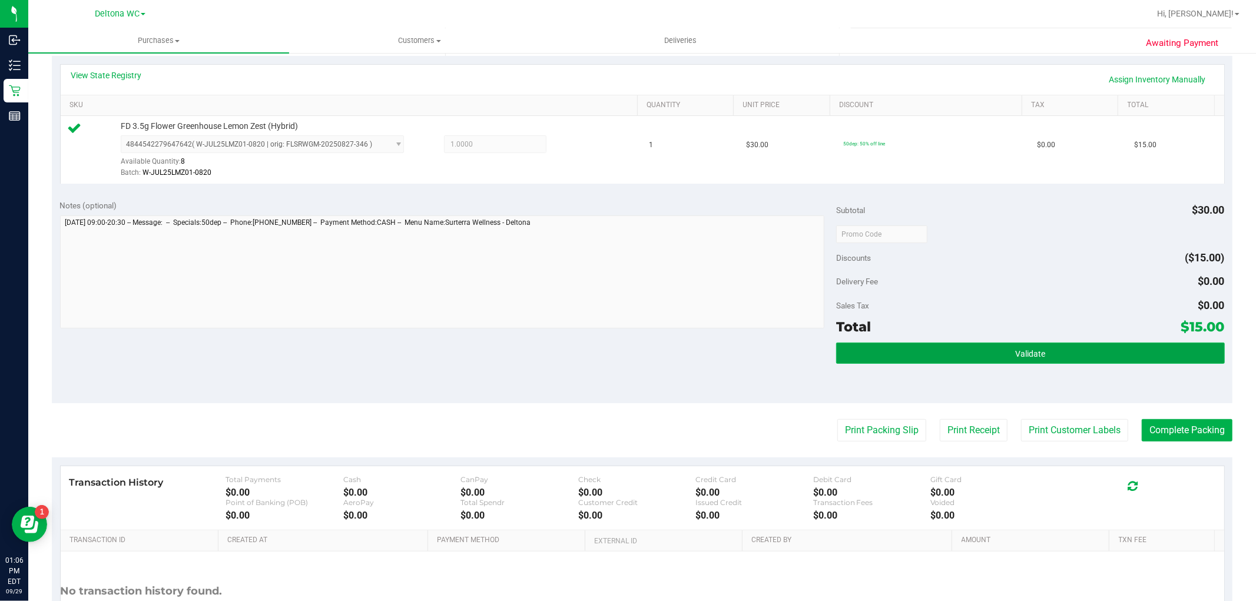
click at [626, 352] on button "Validate" at bounding box center [1030, 353] width 388 height 21
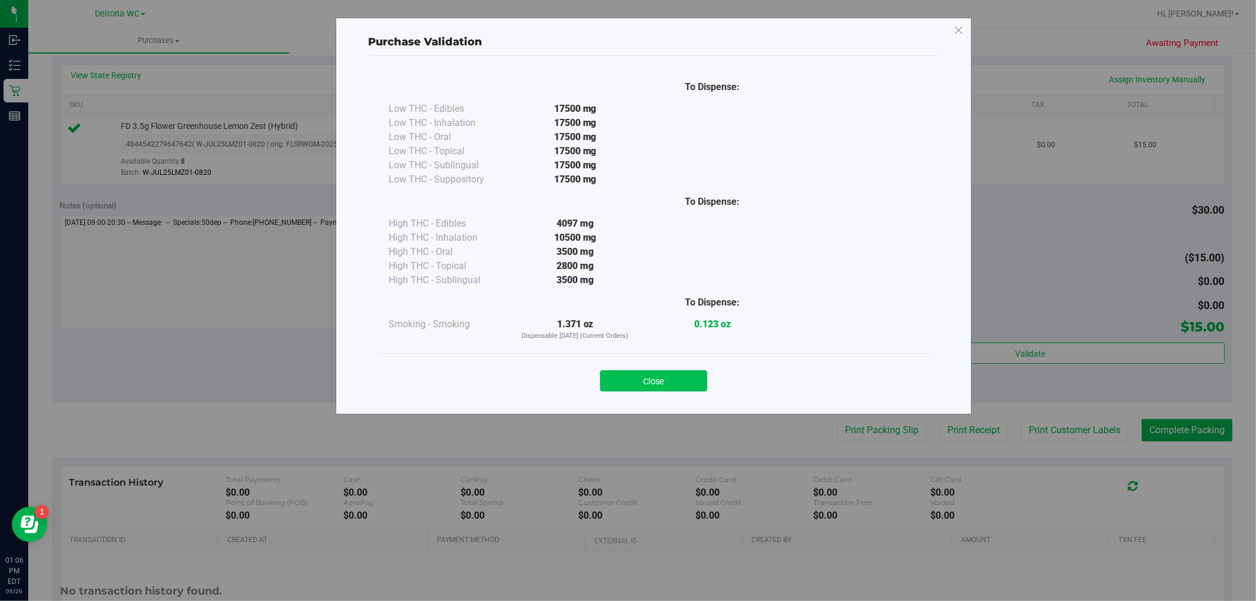
drag, startPoint x: 683, startPoint y: 380, endPoint x: 758, endPoint y: 389, distance: 75.4
click at [626, 380] on button "Close" at bounding box center [653, 380] width 107 height 21
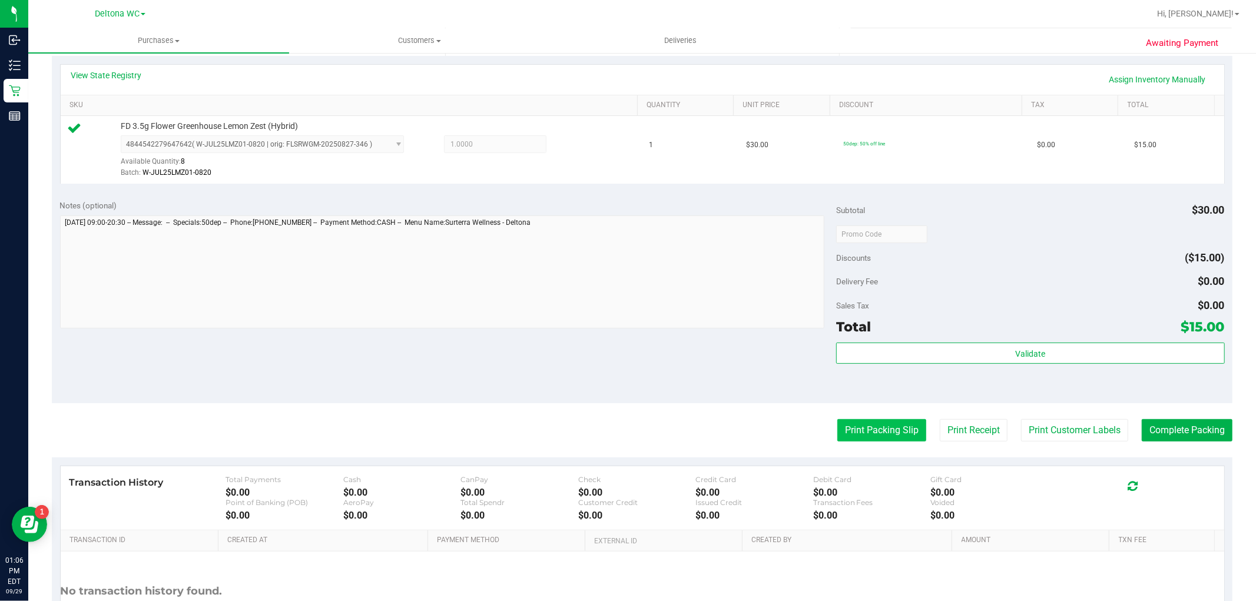
click at [626, 420] on button "Print Packing Slip" at bounding box center [881, 430] width 89 height 22
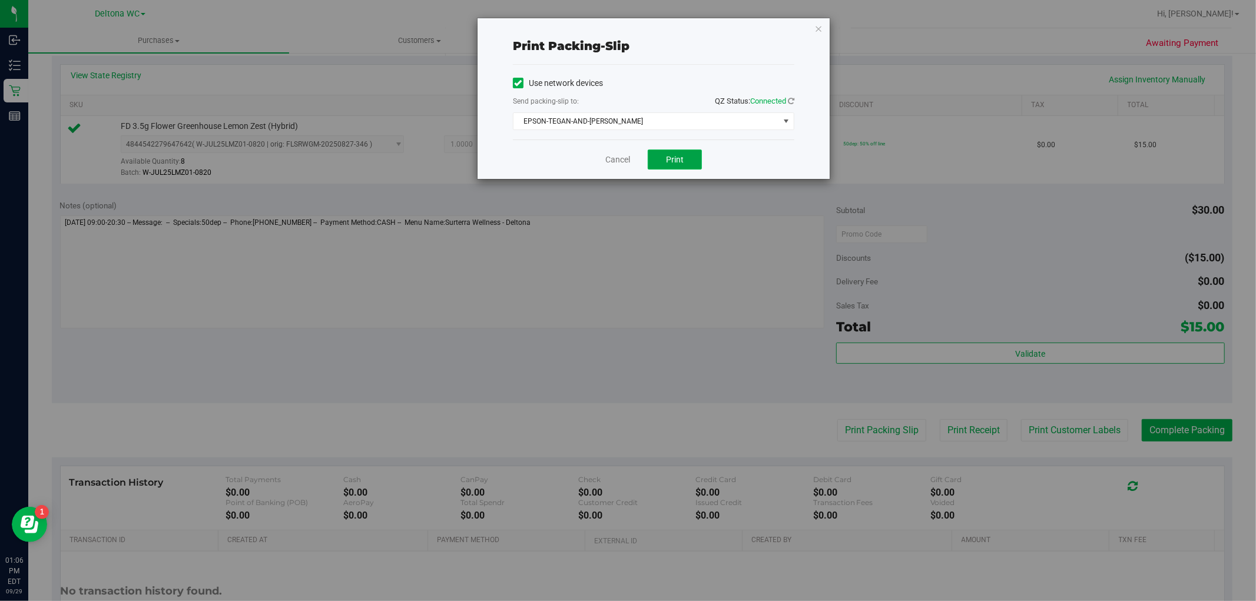
click at [626, 153] on button "Print" at bounding box center [675, 160] width 54 height 20
click at [615, 157] on link "Cancel" at bounding box center [617, 160] width 25 height 12
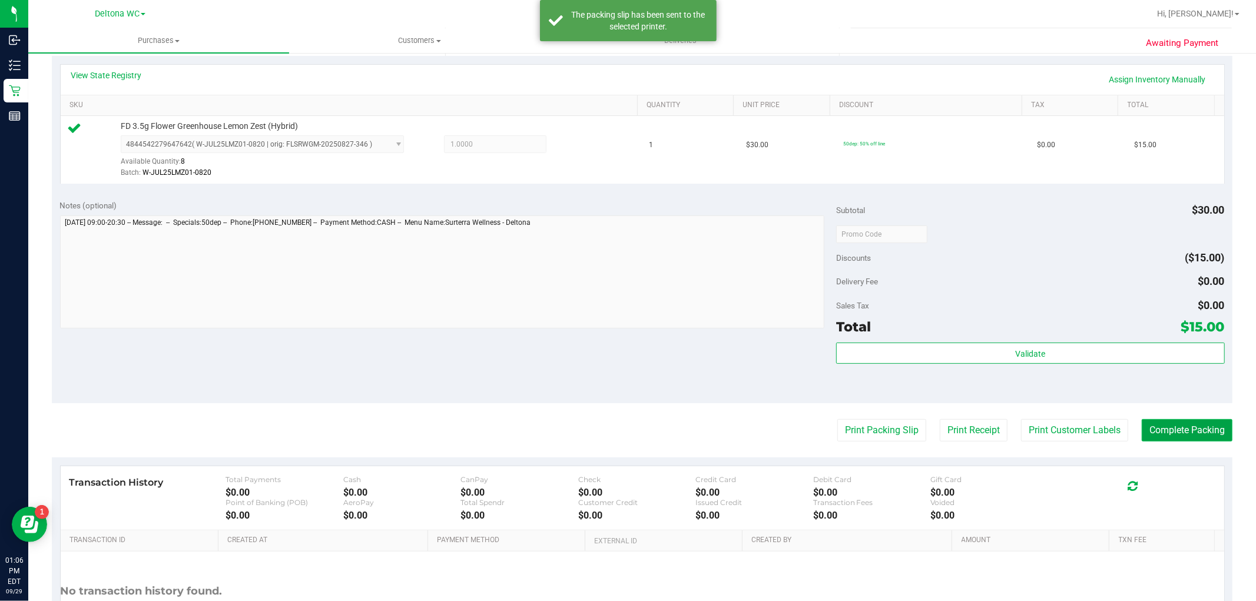
click at [626, 428] on button "Complete Packing" at bounding box center [1187, 430] width 91 height 22
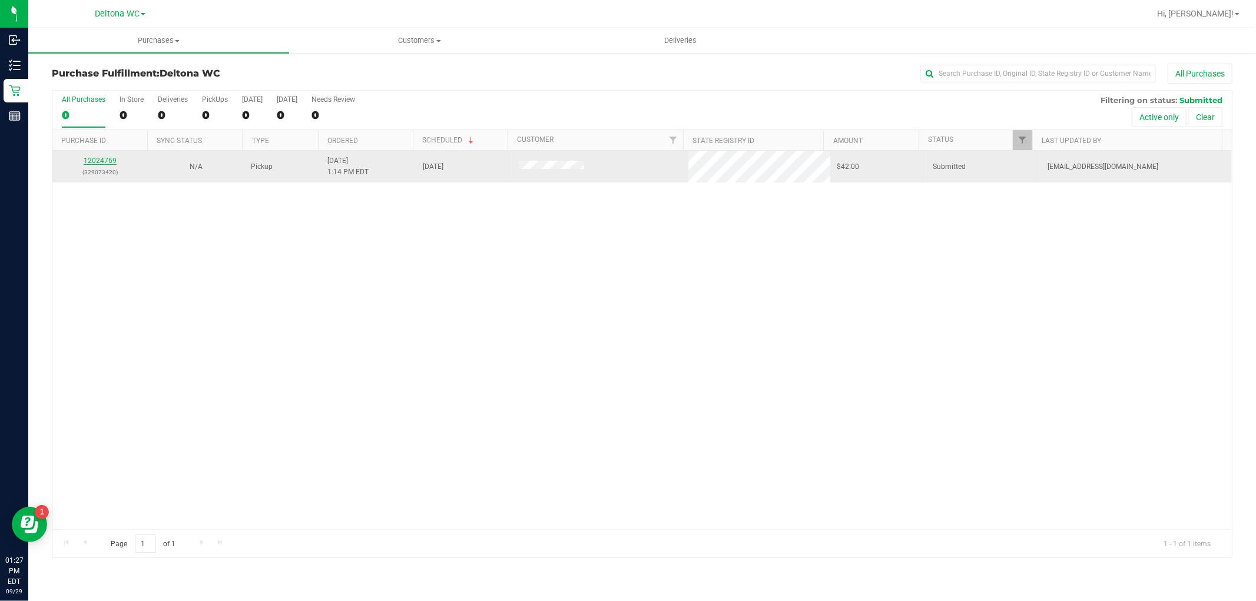
click at [101, 164] on link "12024769" at bounding box center [100, 161] width 33 height 8
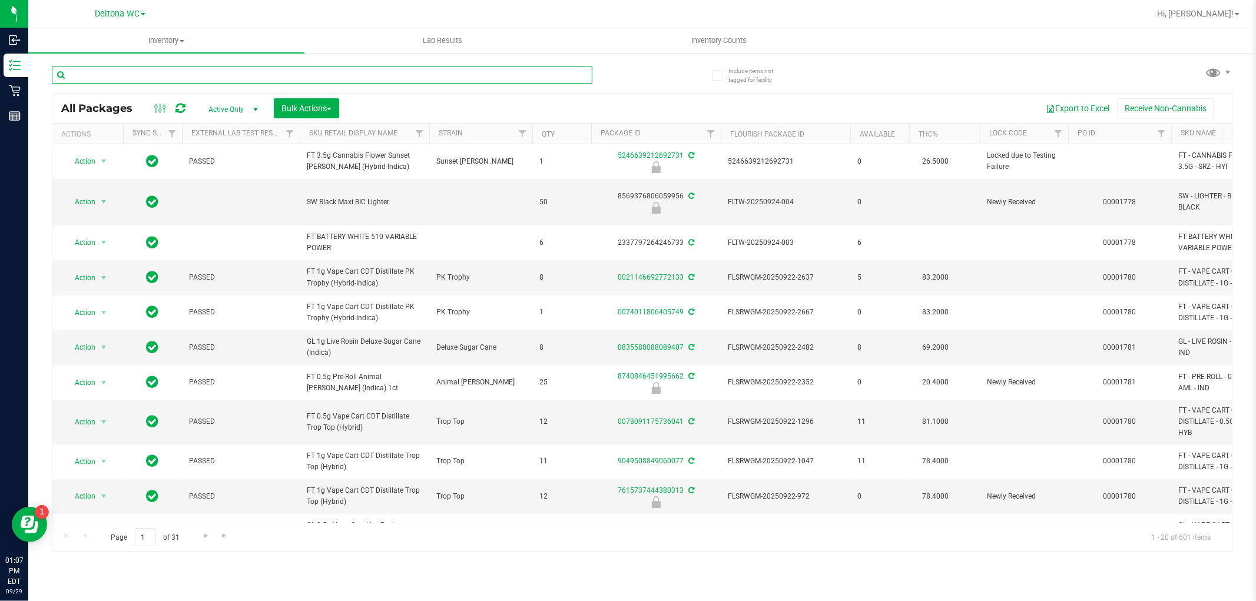
click at [338, 77] on input "text" at bounding box center [322, 75] width 541 height 18
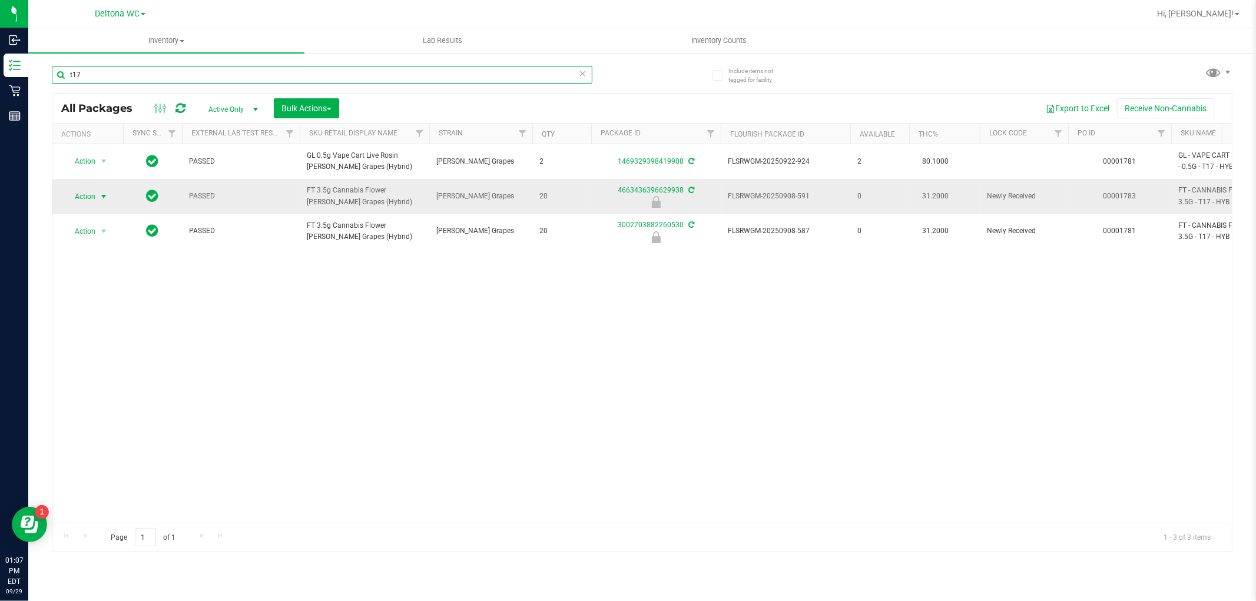
type input "t17"
click at [91, 198] on span "Action" at bounding box center [80, 196] width 32 height 16
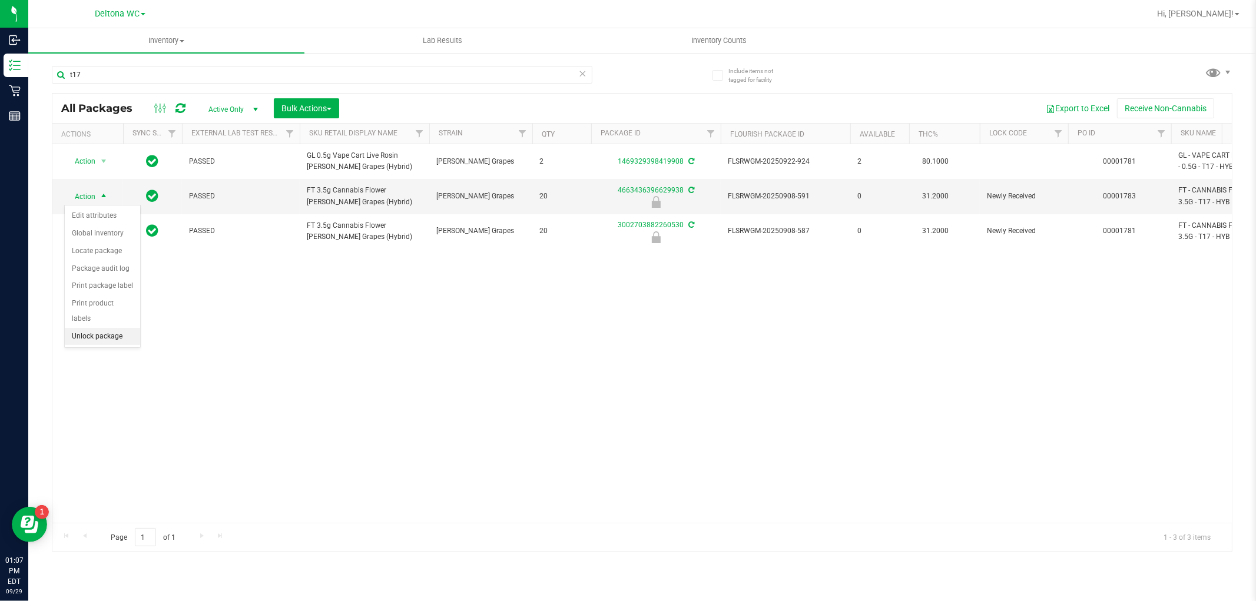
click at [122, 337] on li "Unlock package" at bounding box center [102, 337] width 75 height 18
